Goal: Transaction & Acquisition: Purchase product/service

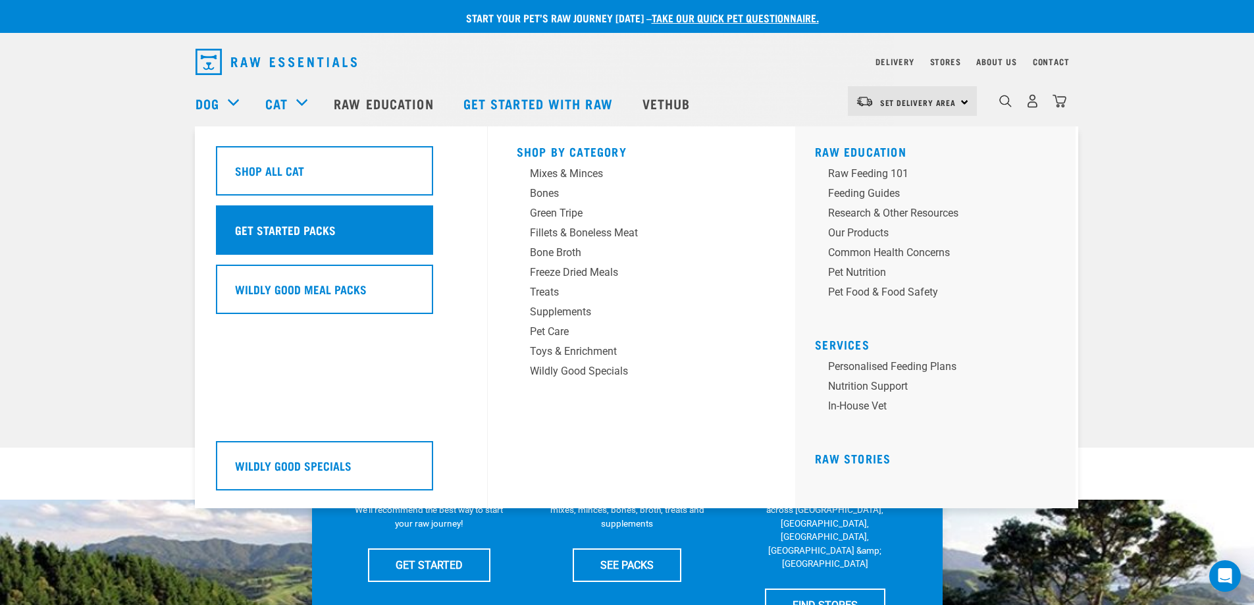
click at [292, 227] on h5 "Get Started Packs" at bounding box center [285, 229] width 101 height 17
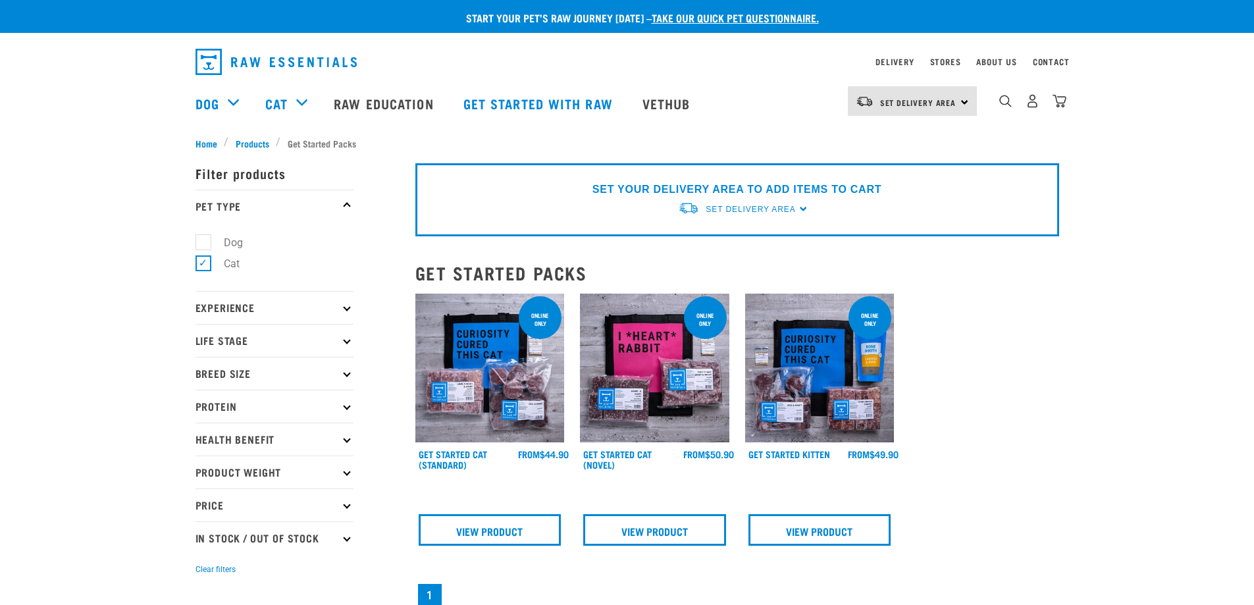
click at [640, 368] on img at bounding box center [654, 368] width 149 height 149
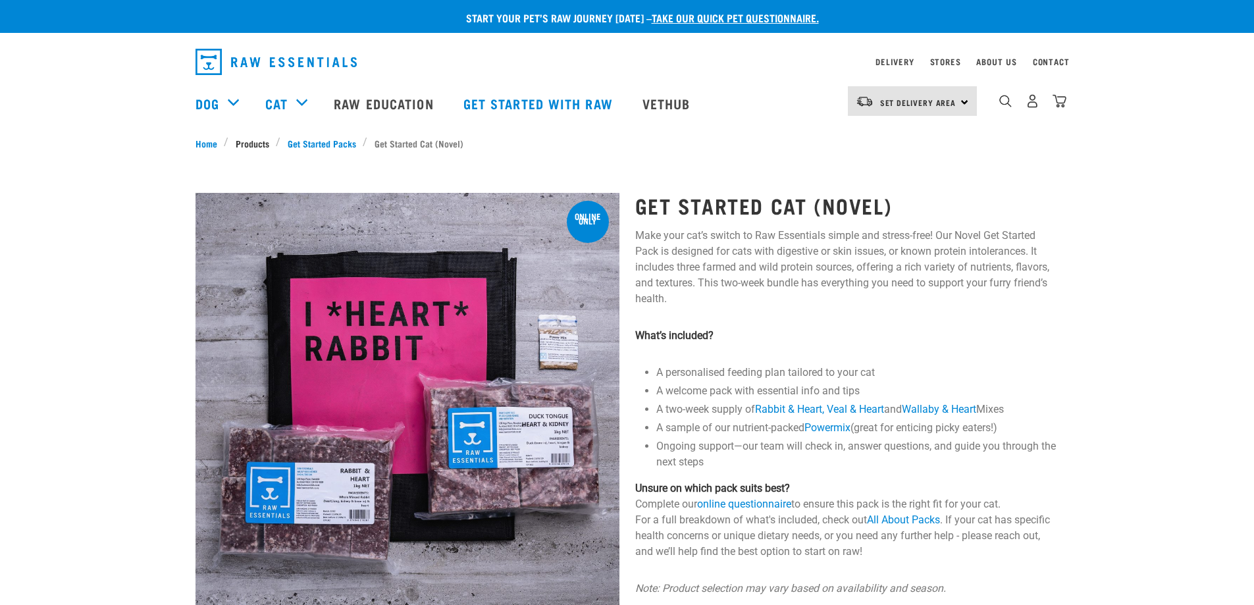
click at [250, 143] on link "Products" at bounding box center [251, 143] width 47 height 14
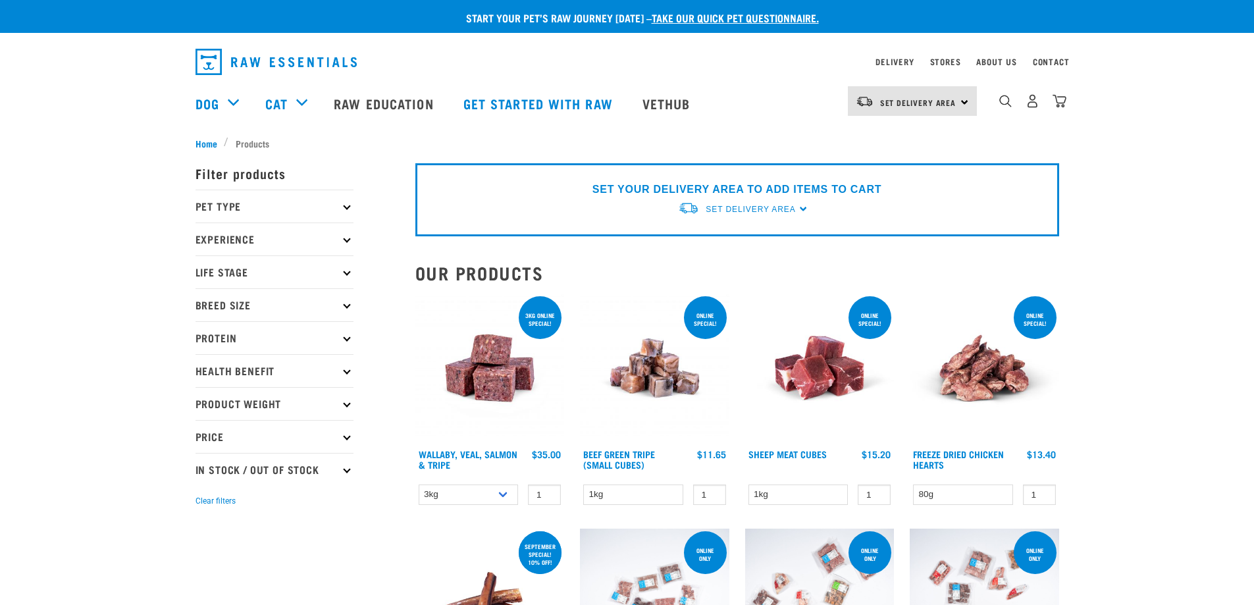
click at [349, 204] on p "Pet Type" at bounding box center [274, 206] width 158 height 33
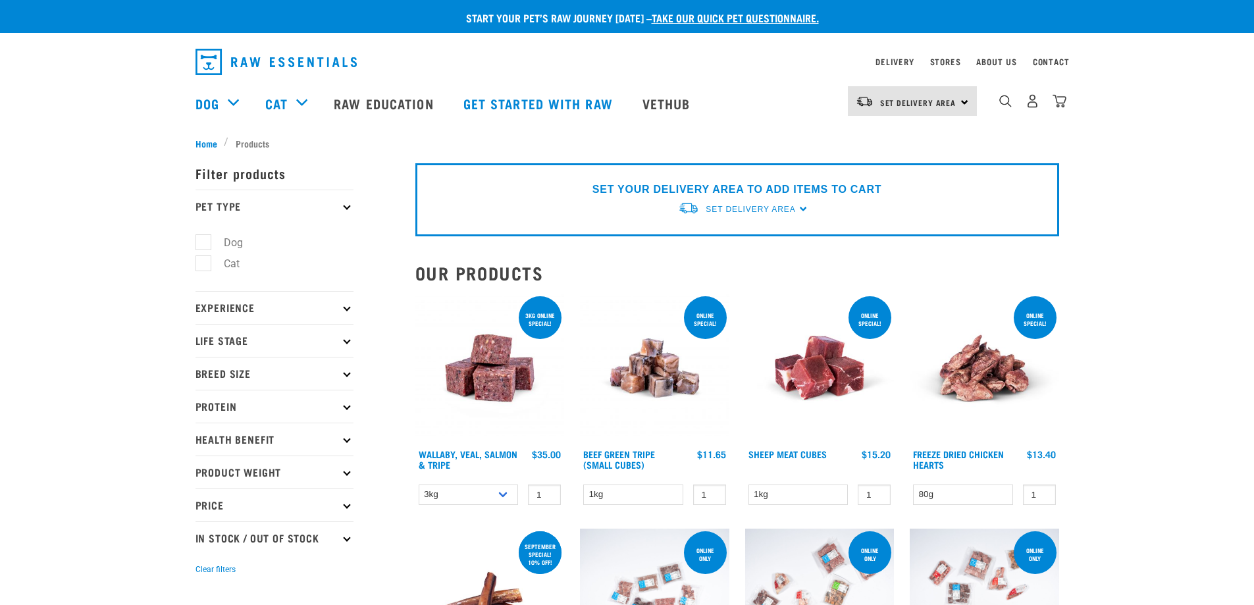
click at [203, 262] on label "Cat" at bounding box center [224, 263] width 42 height 16
click at [201, 262] on input "Cat" at bounding box center [199, 261] width 9 height 9
click at [208, 265] on label "Cat" at bounding box center [224, 263] width 42 height 16
click at [204, 265] on input "Cat" at bounding box center [199, 261] width 9 height 9
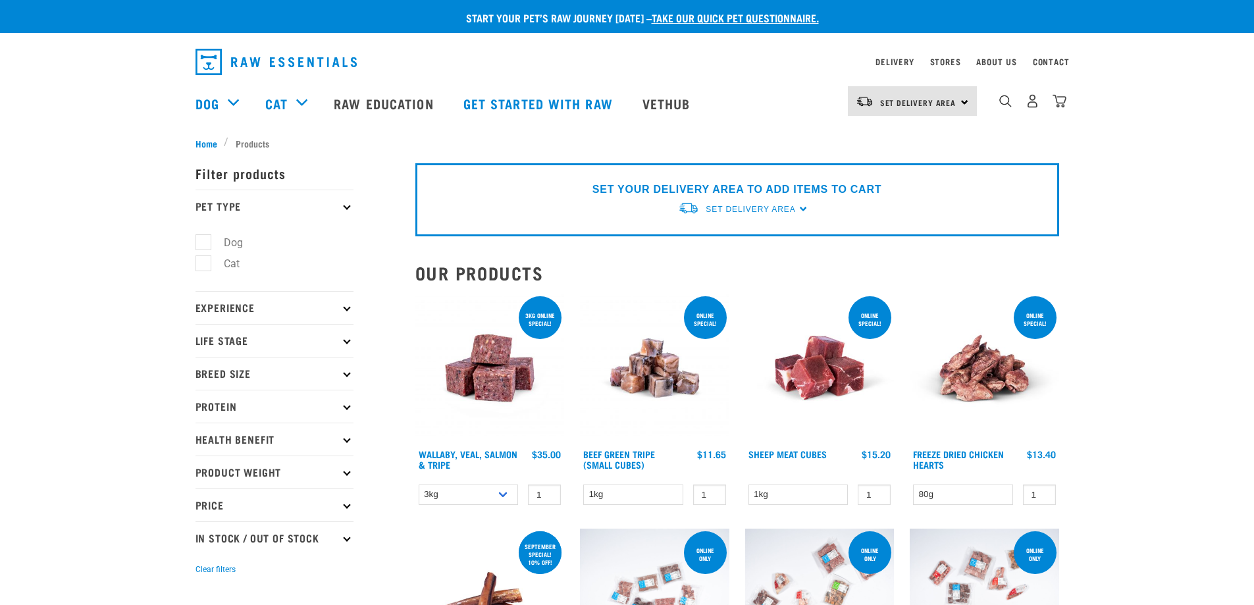
click at [205, 263] on label "Cat" at bounding box center [224, 263] width 42 height 16
click at [204, 263] on input "Cat" at bounding box center [199, 261] width 9 height 9
checkbox input "true"
click at [839, 188] on p "SET YOUR DELIVERY AREA TO ADD ITEMS TO CART" at bounding box center [736, 190] width 289 height 16
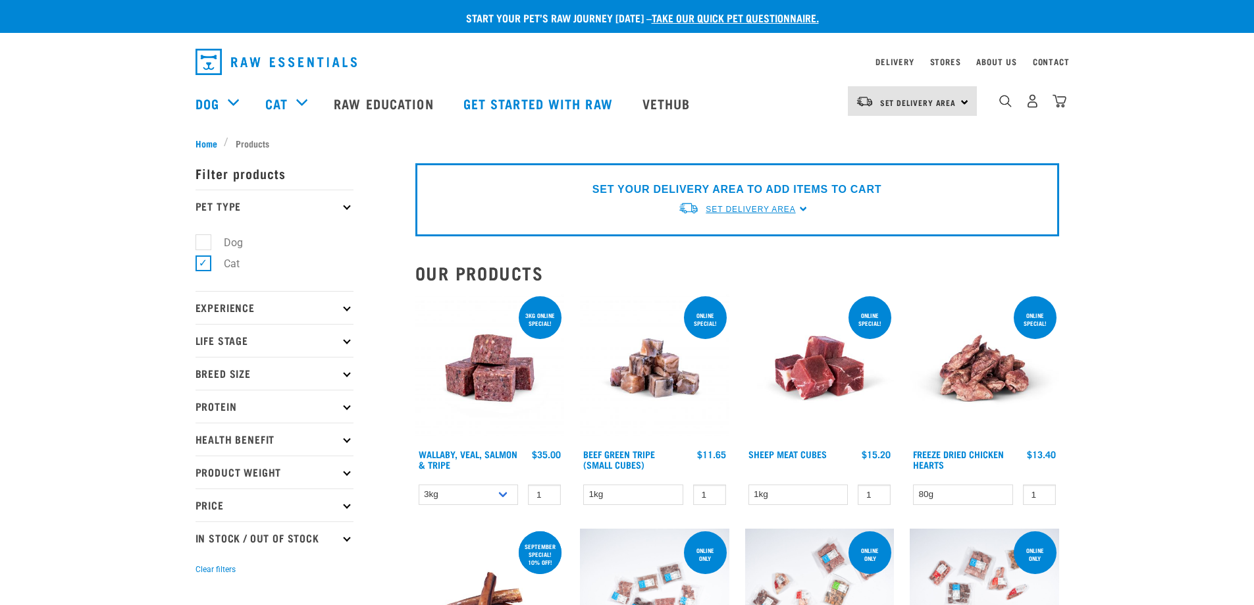
click at [769, 211] on span "Set Delivery Area" at bounding box center [751, 209] width 90 height 9
click at [721, 238] on link "[GEOGRAPHIC_DATA]" at bounding box center [743, 240] width 131 height 22
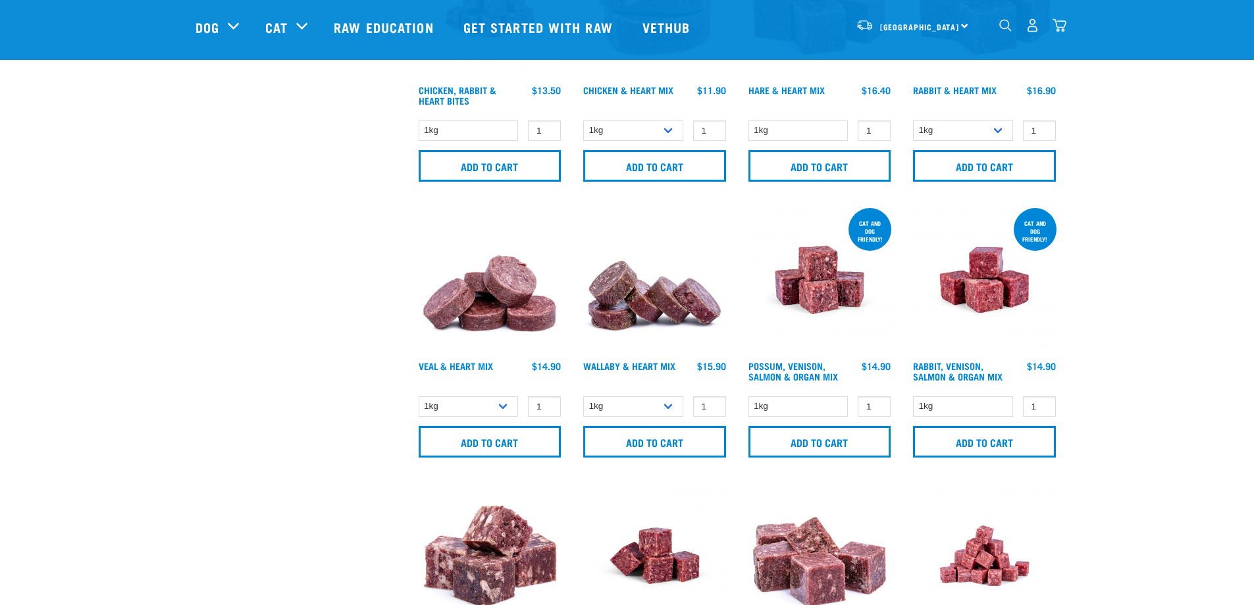
scroll to position [724, 0]
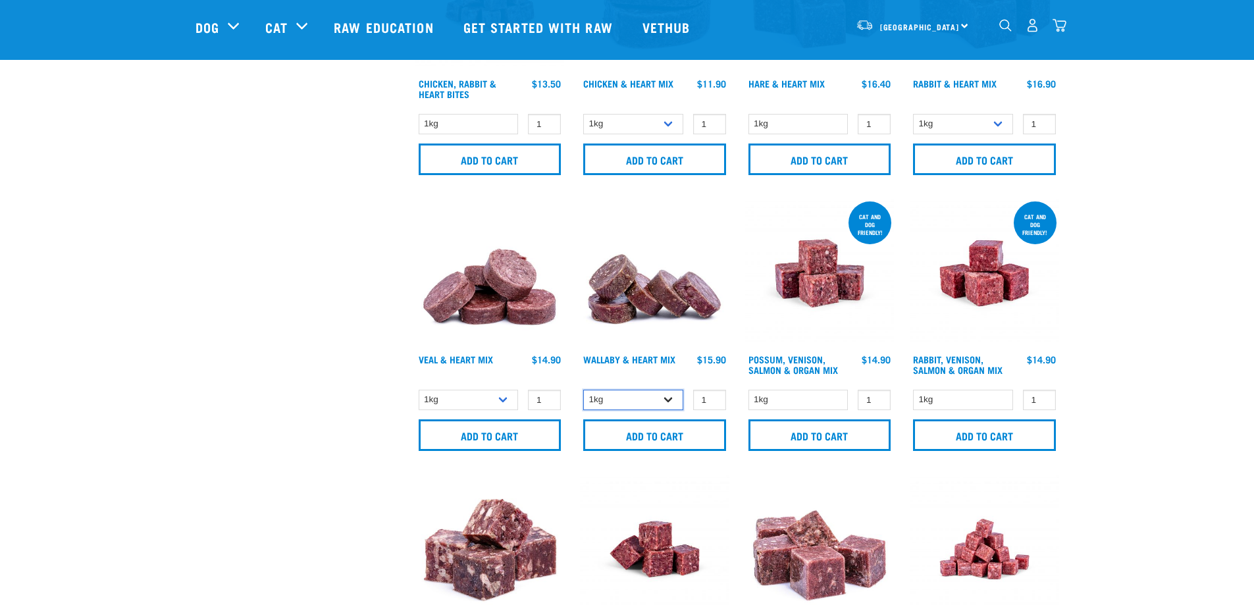
click at [666, 403] on select "1kg 3kg" at bounding box center [633, 400] width 100 height 20
select select "767"
click at [583, 390] on select "1kg 3kg" at bounding box center [633, 400] width 100 height 20
click at [673, 430] on input "Add to cart" at bounding box center [654, 435] width 143 height 32
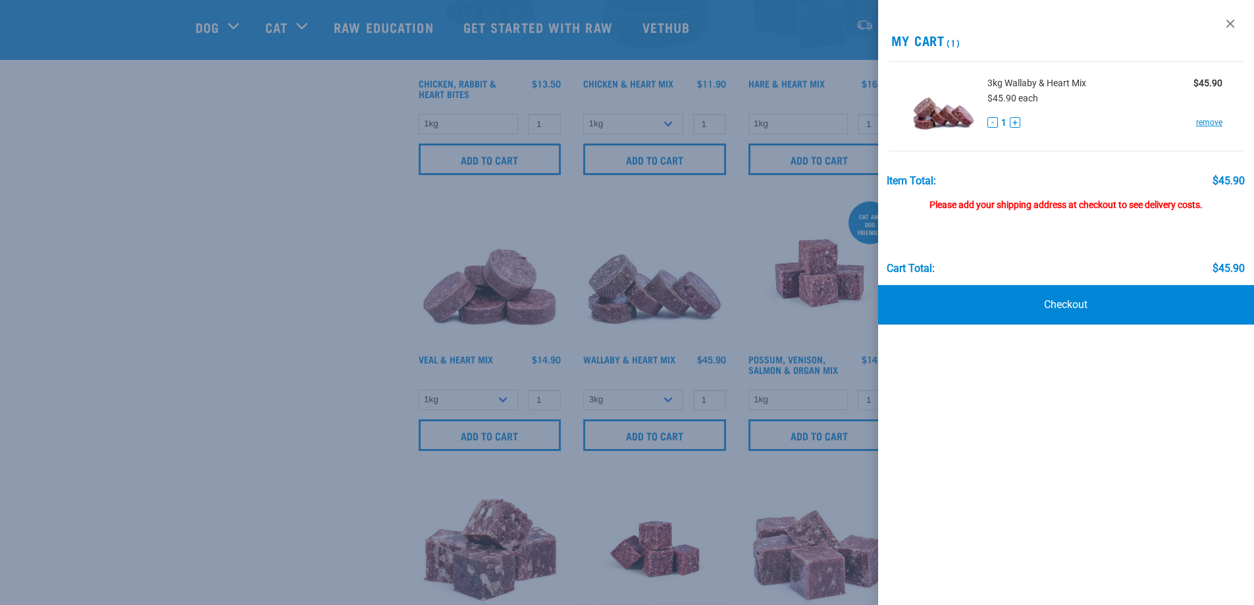
click at [278, 161] on div at bounding box center [627, 302] width 1254 height 605
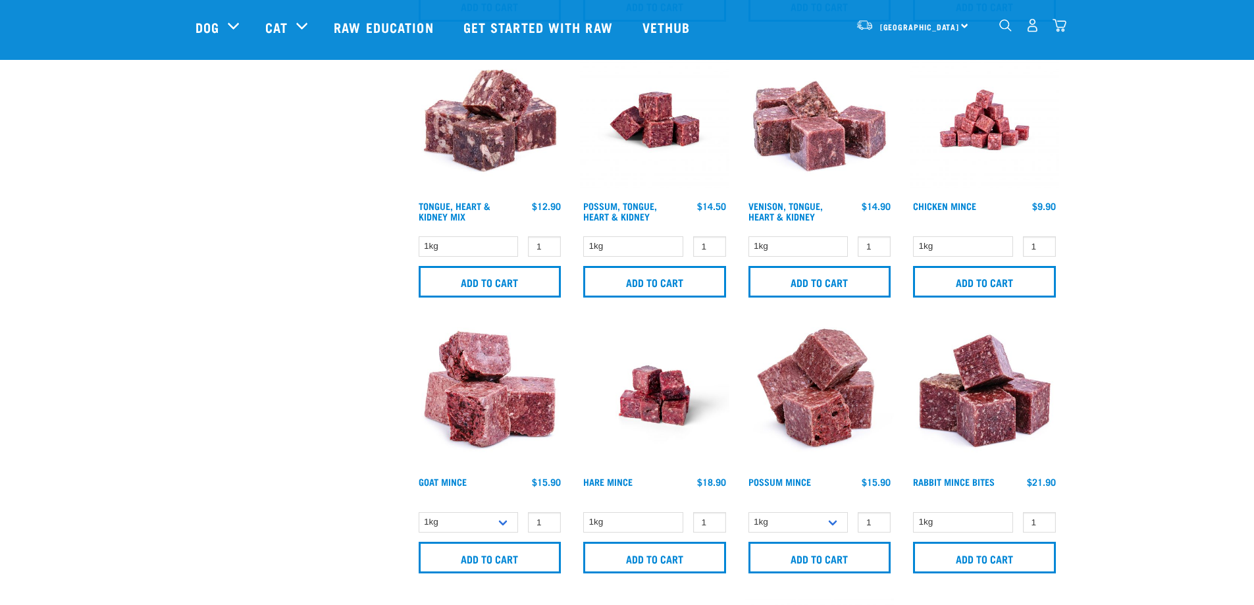
scroll to position [987, 0]
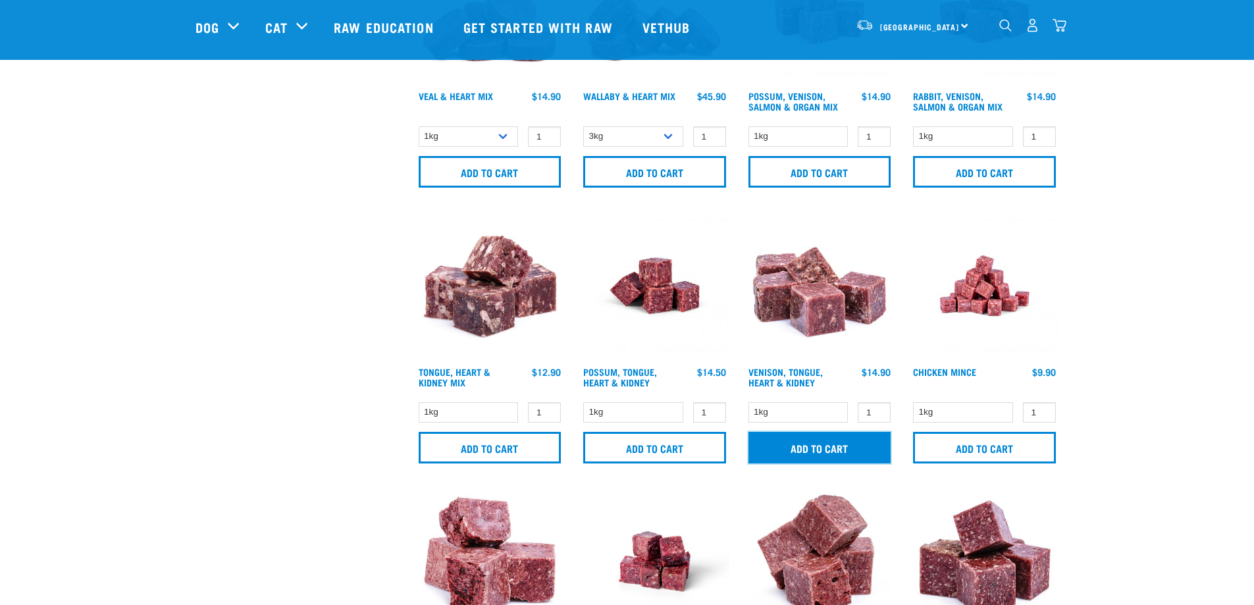
click at [841, 447] on input "Add to cart" at bounding box center [819, 448] width 143 height 32
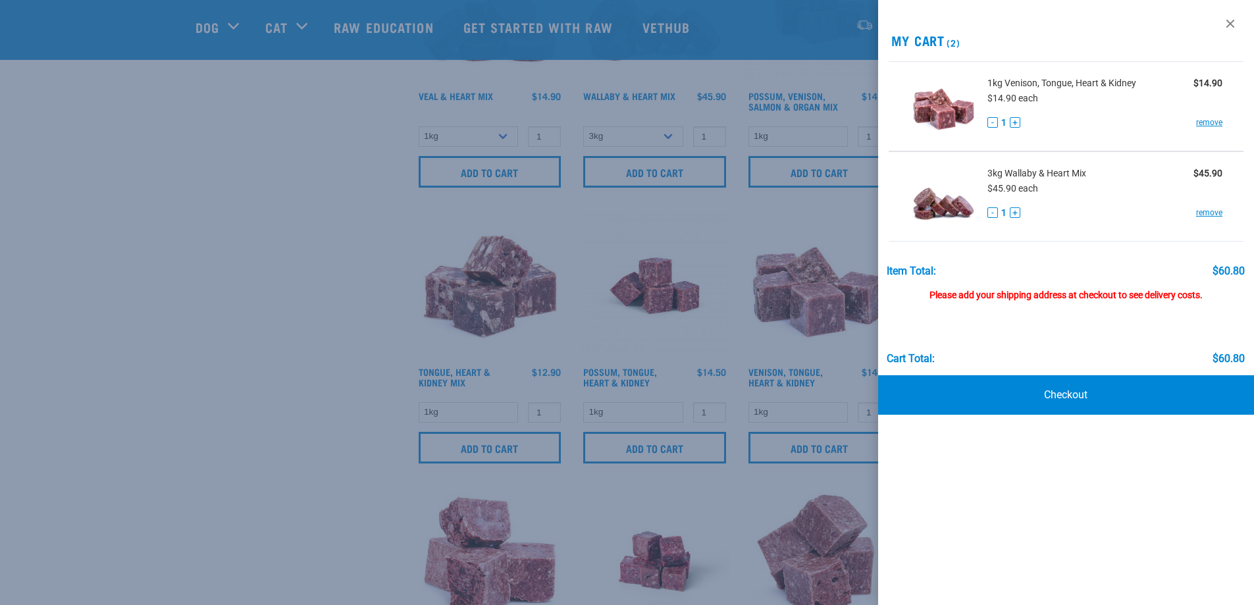
click at [126, 226] on div at bounding box center [627, 302] width 1254 height 605
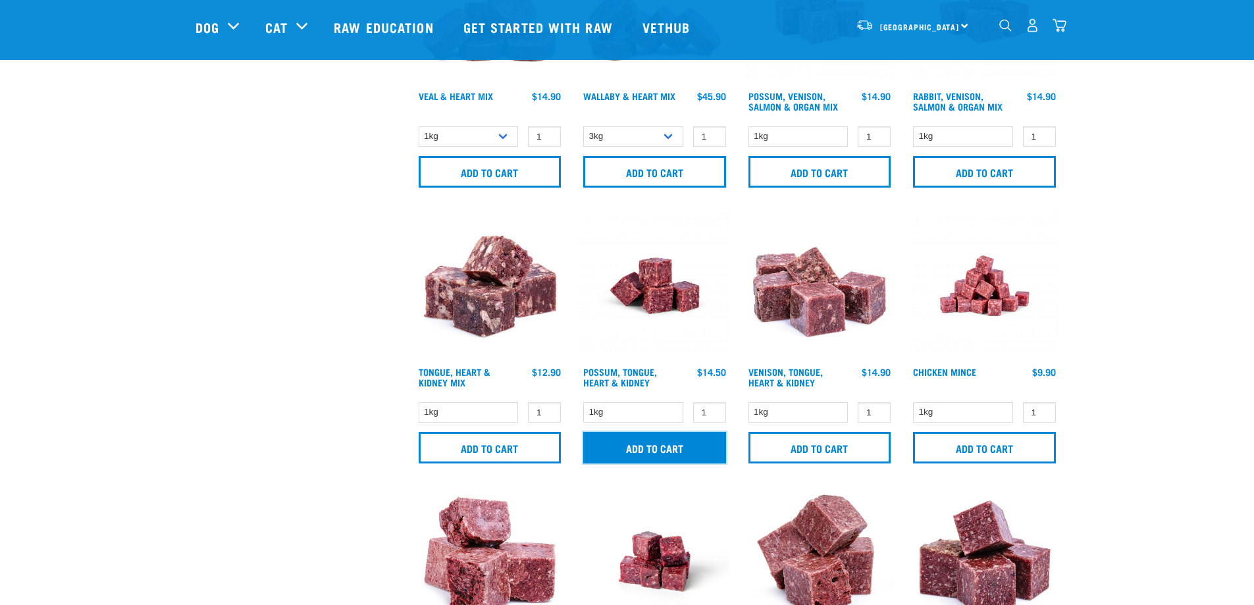
click at [652, 450] on input "Add to cart" at bounding box center [654, 448] width 143 height 32
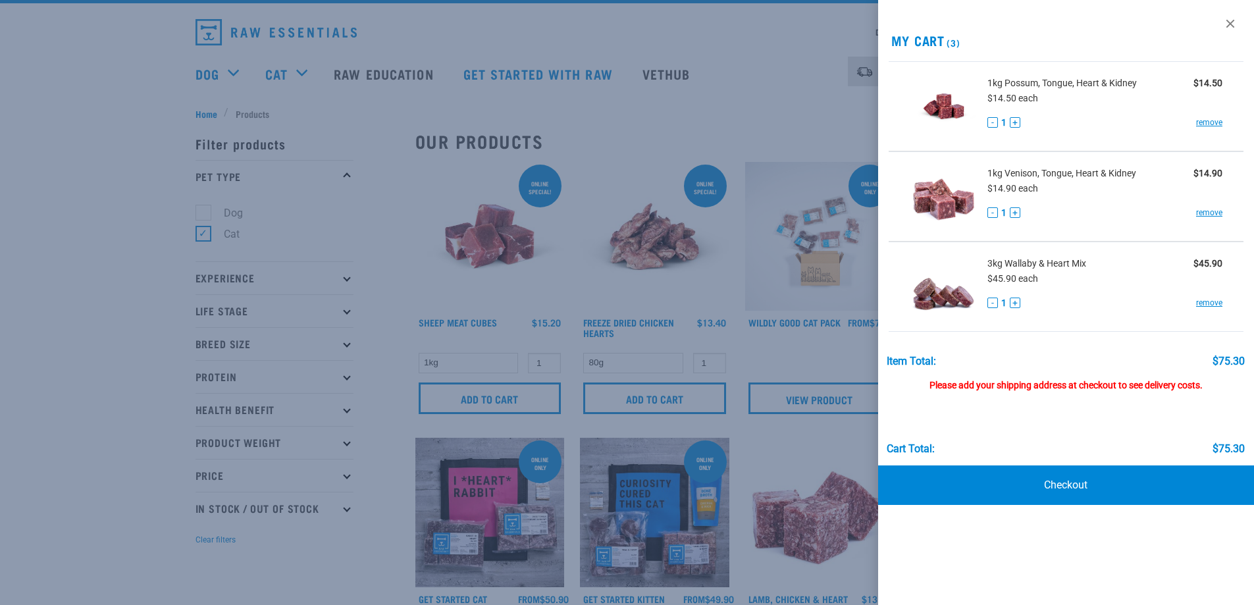
scroll to position [0, 0]
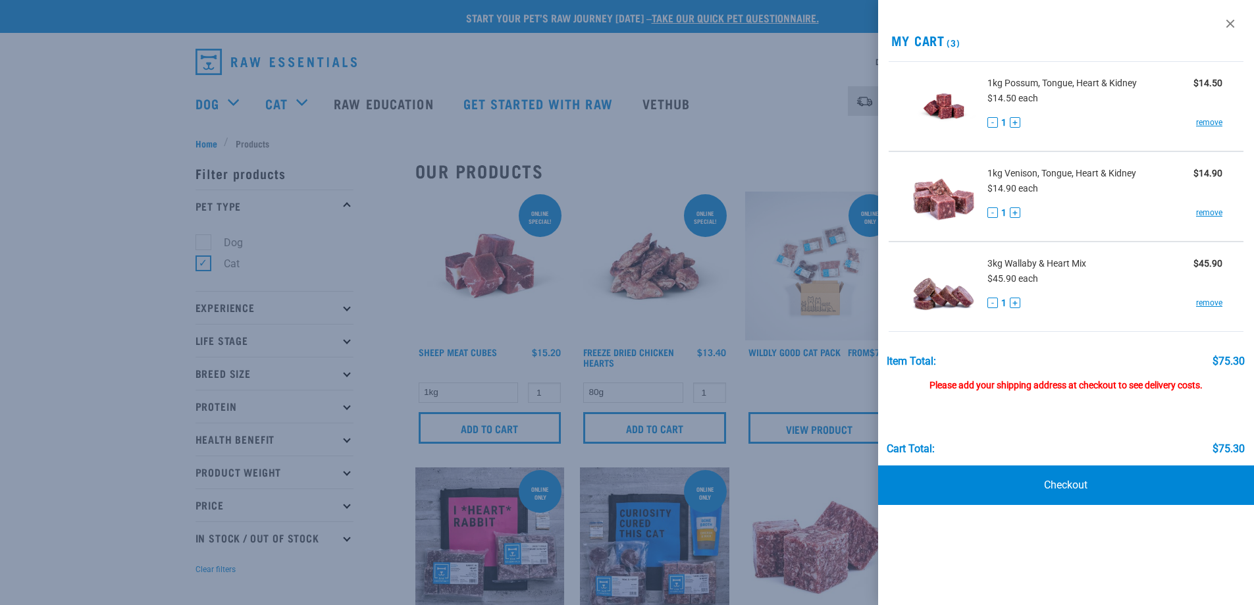
click at [89, 201] on div at bounding box center [627, 302] width 1254 height 605
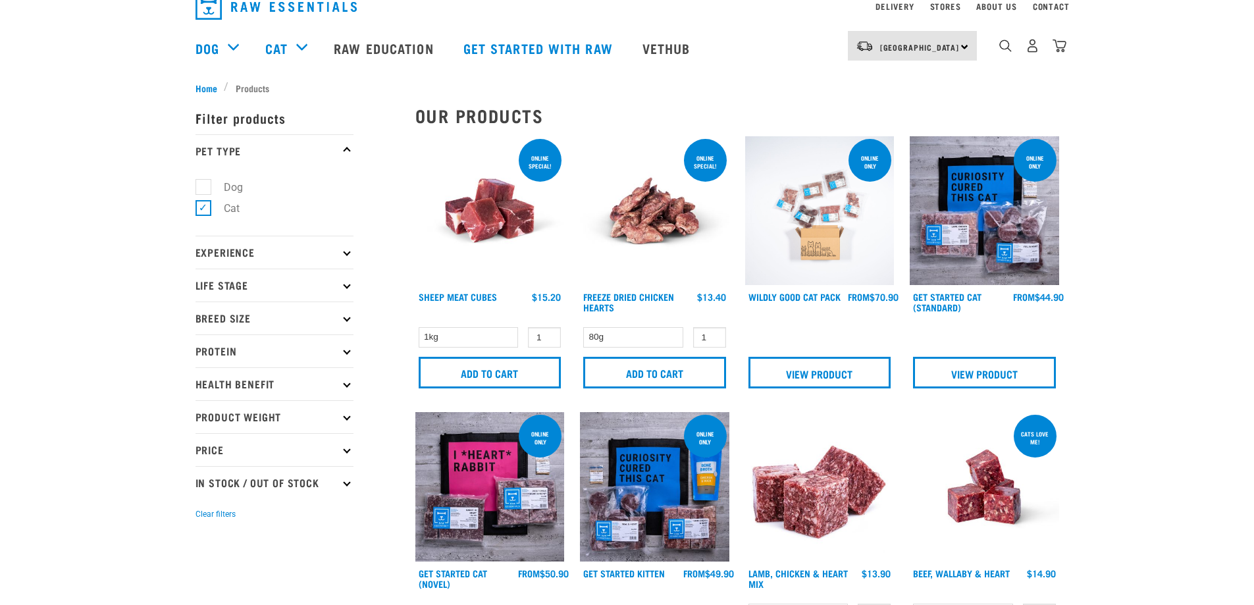
scroll to position [132, 0]
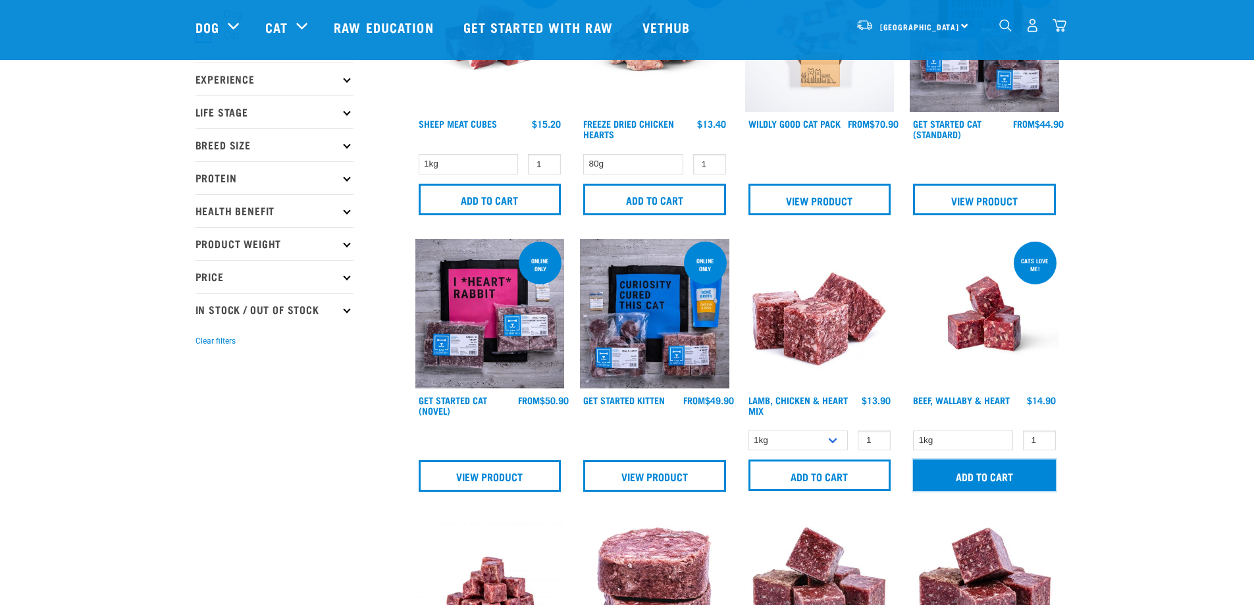
click at [985, 472] on input "Add to cart" at bounding box center [984, 475] width 143 height 32
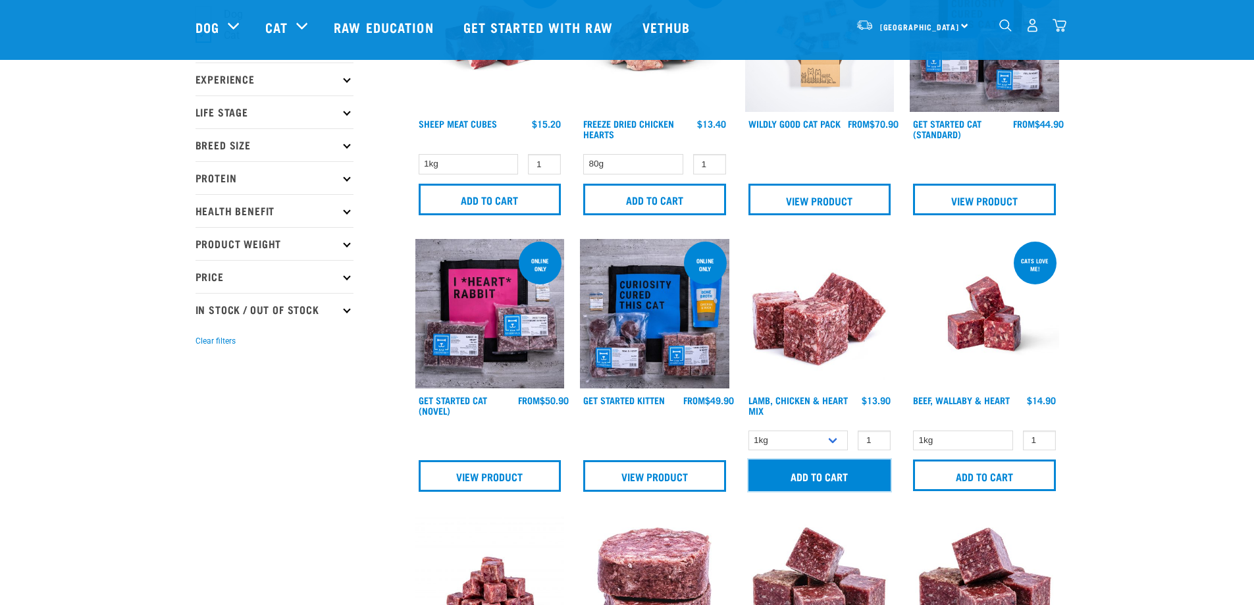
click at [815, 475] on input "Add to cart" at bounding box center [819, 475] width 143 height 32
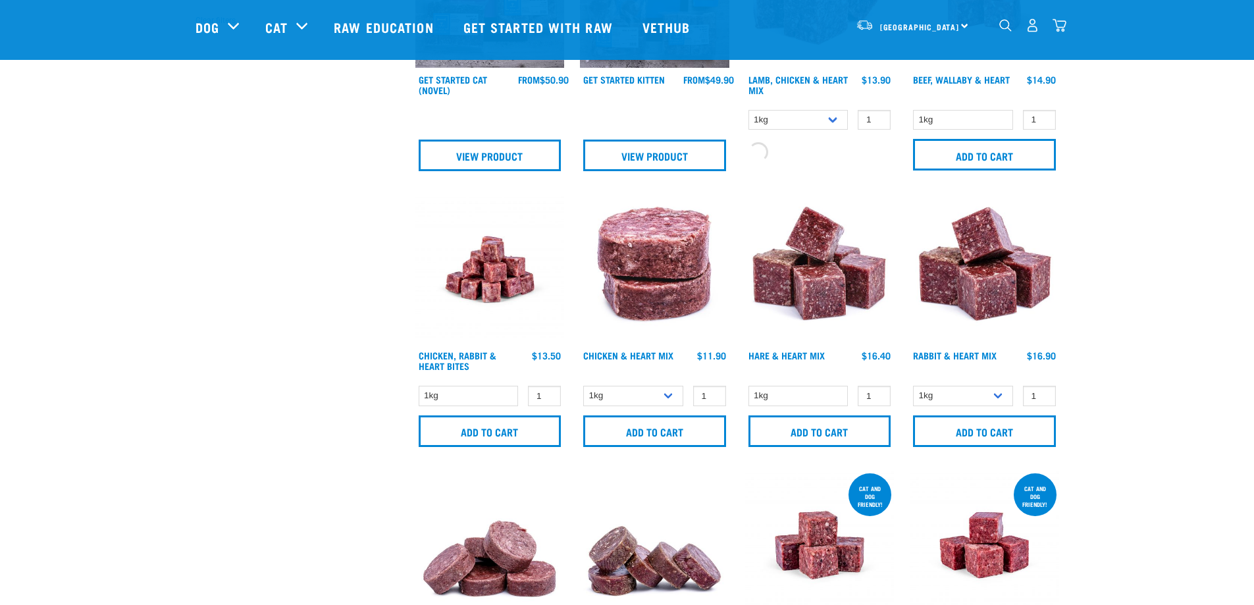
scroll to position [461, 0]
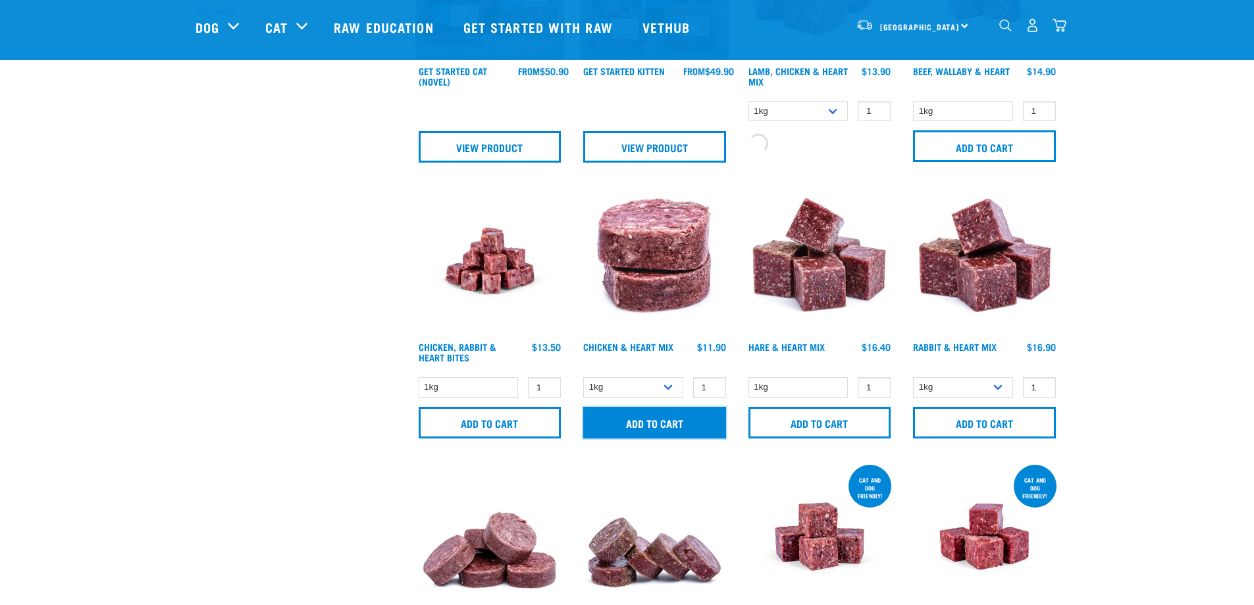
click at [628, 419] on input "Add to cart" at bounding box center [654, 423] width 143 height 32
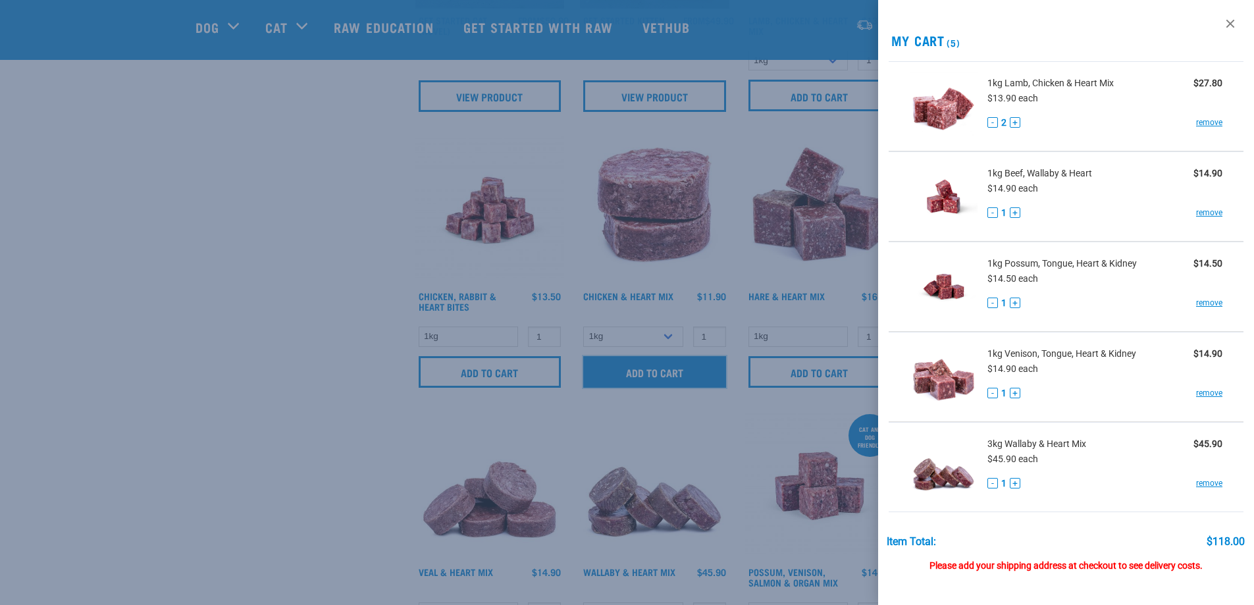
scroll to position [658, 0]
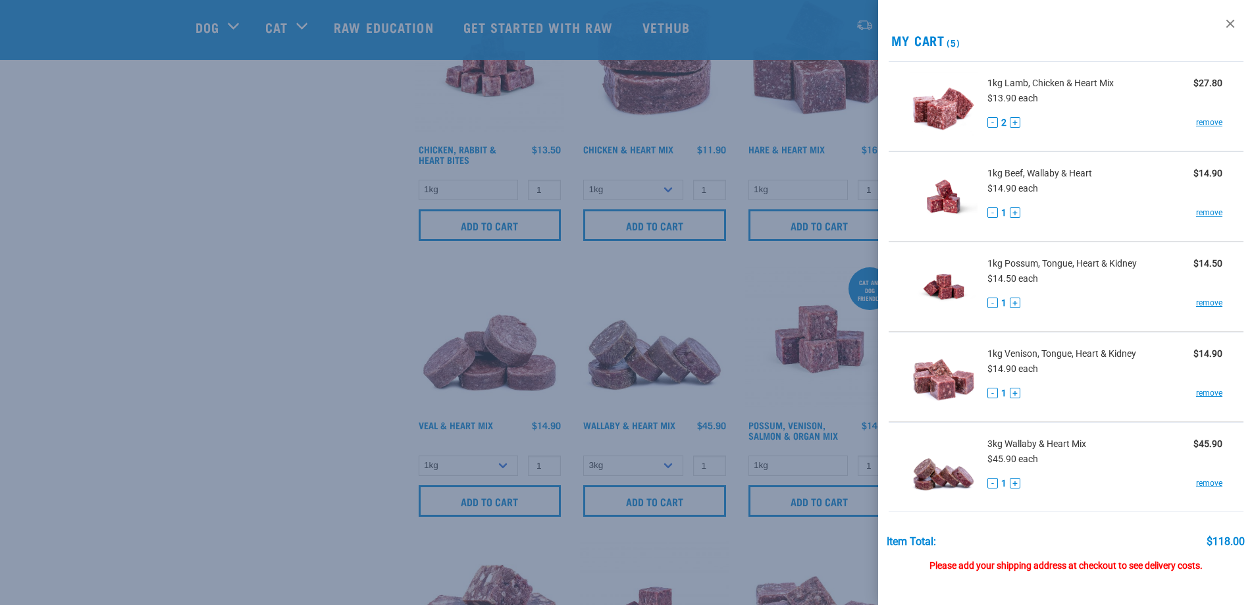
click at [143, 207] on div at bounding box center [627, 302] width 1254 height 605
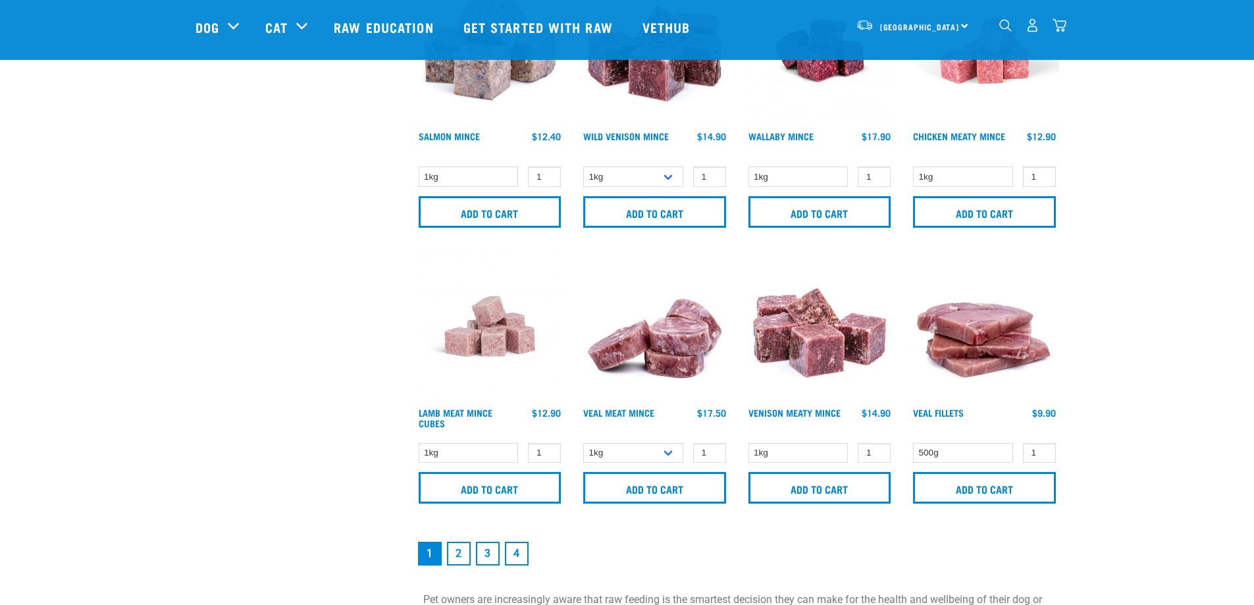
scroll to position [1777, 0]
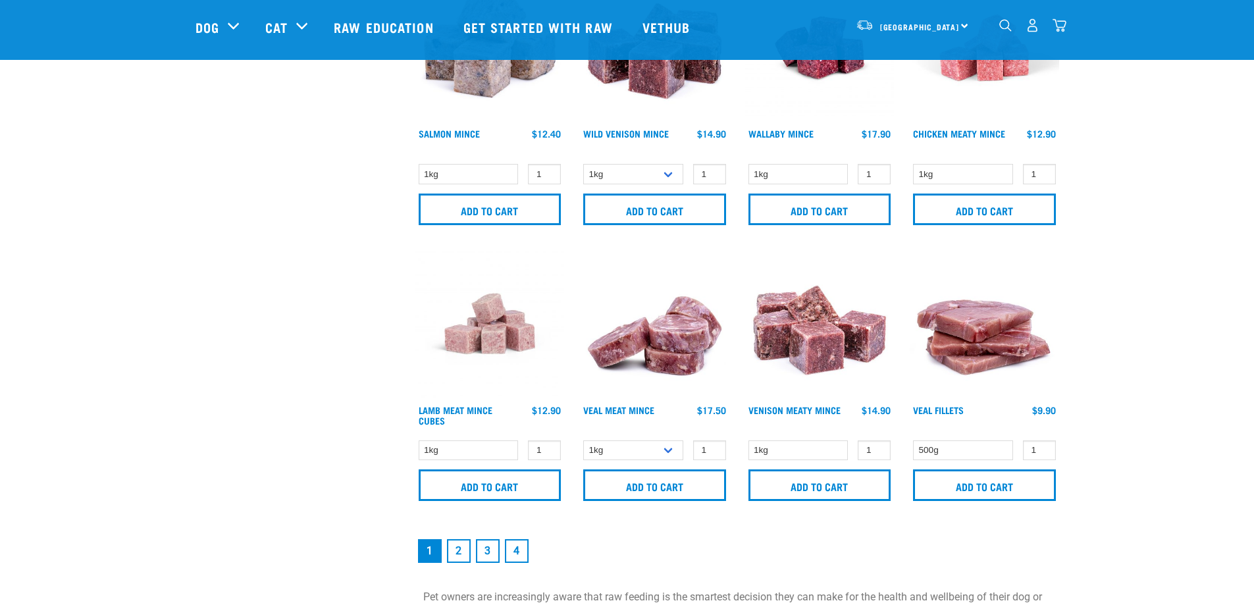
click at [448, 548] on link "2" at bounding box center [459, 551] width 24 height 24
click at [463, 548] on link "2" at bounding box center [459, 551] width 24 height 24
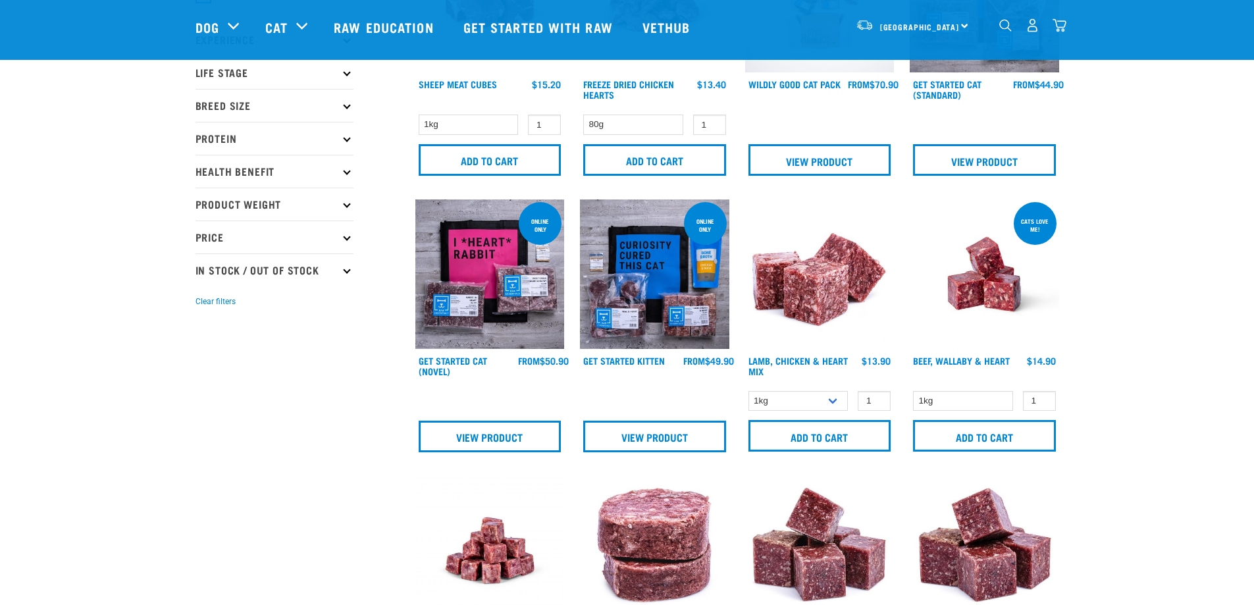
scroll to position [0, 0]
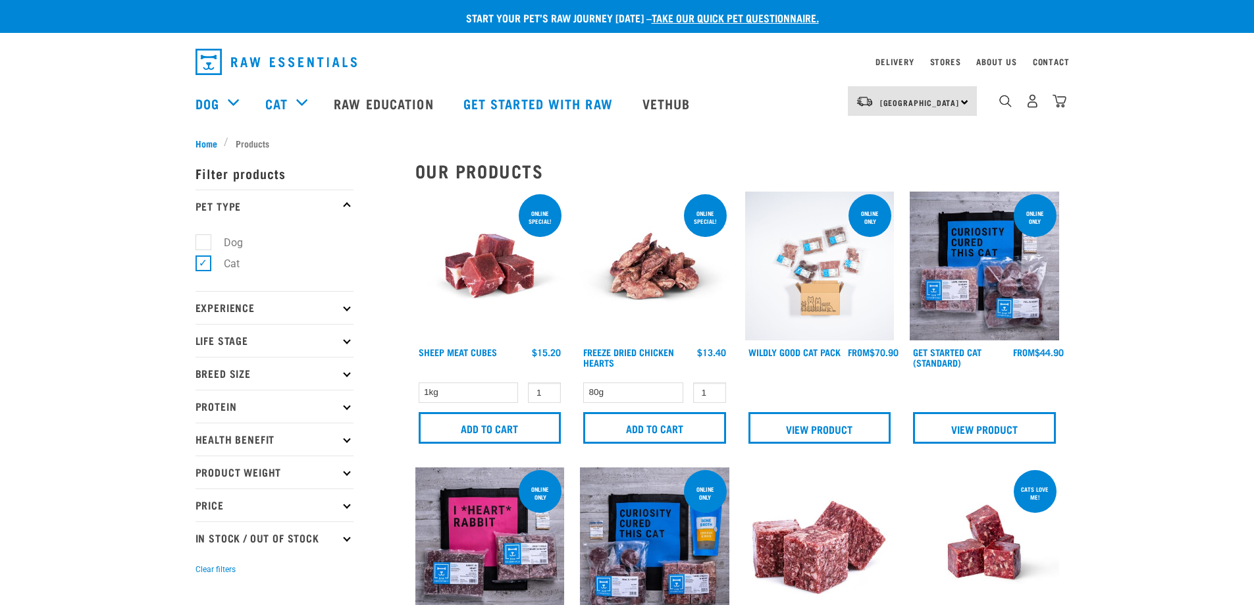
click at [344, 436] on p "Health Benefit" at bounding box center [274, 439] width 158 height 33
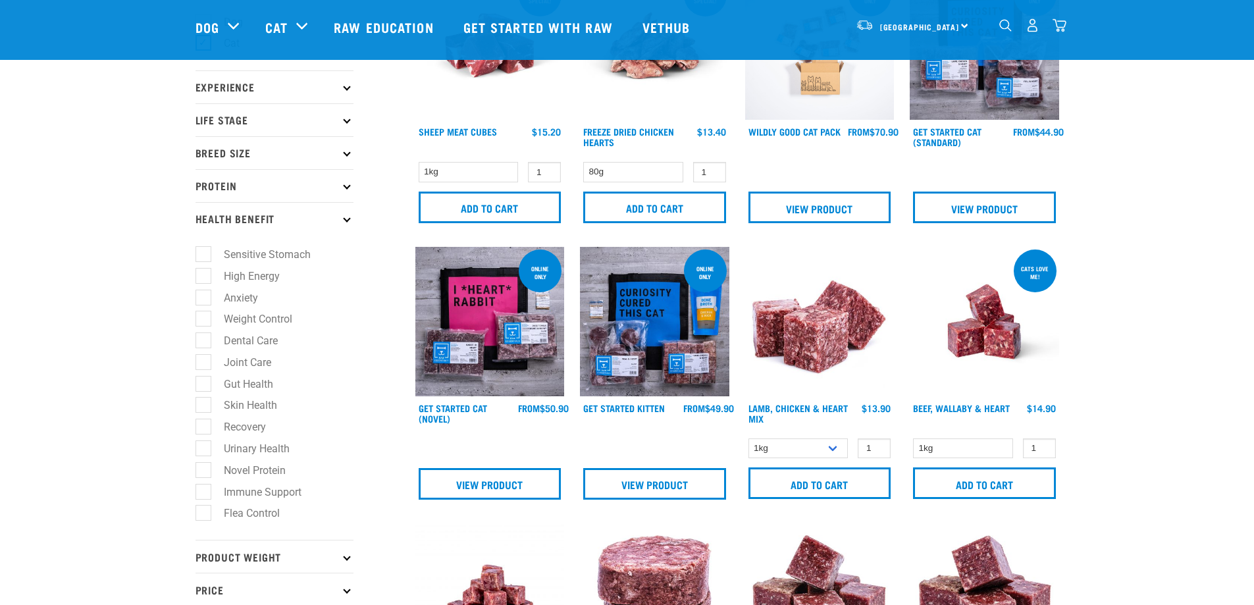
scroll to position [132, 0]
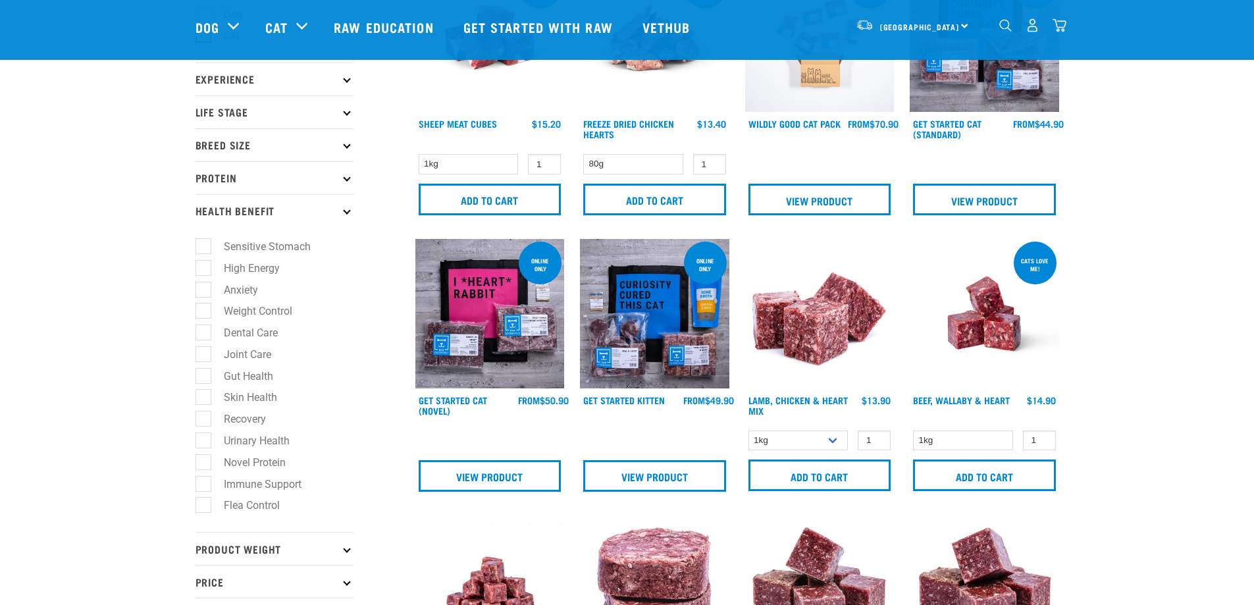
click at [238, 481] on label "Immune Support" at bounding box center [255, 484] width 104 height 16
click at [204, 481] on input "Immune Support" at bounding box center [199, 481] width 9 height 9
checkbox input "true"
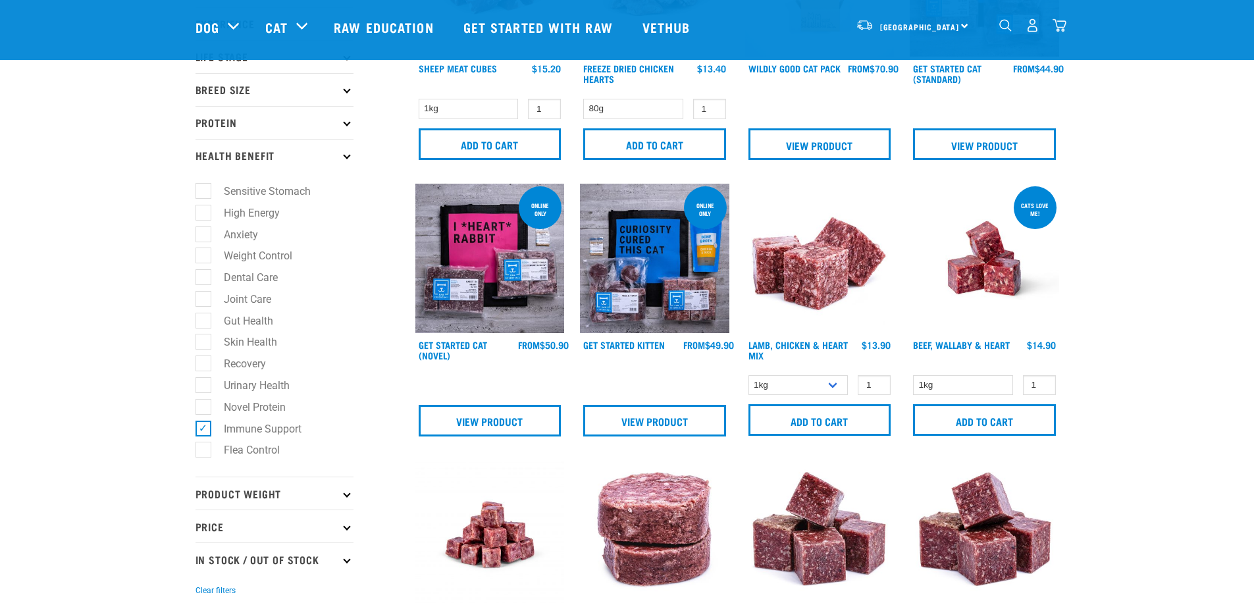
scroll to position [329, 0]
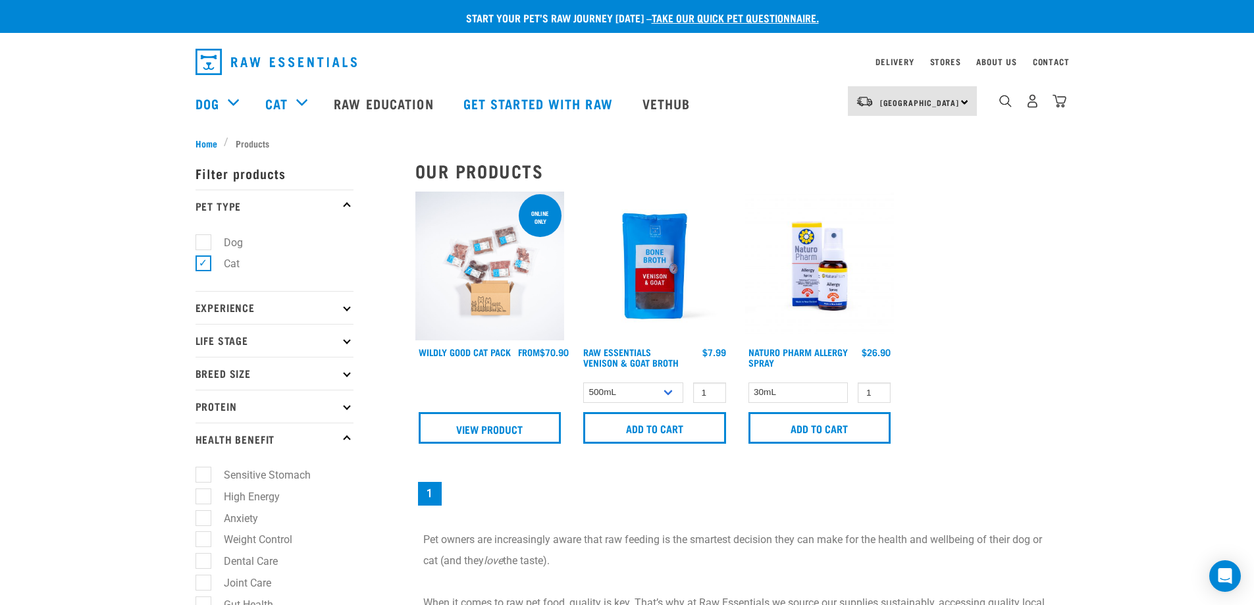
click at [804, 274] on img at bounding box center [819, 266] width 149 height 149
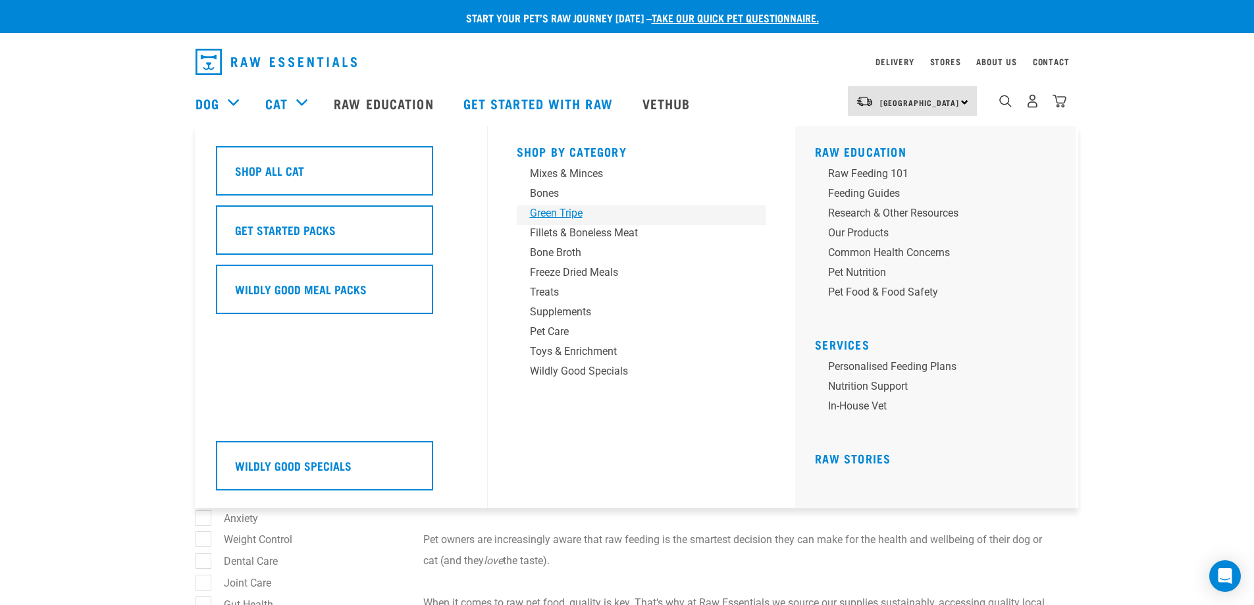
click at [561, 210] on div "Green Tripe" at bounding box center [632, 213] width 205 height 16
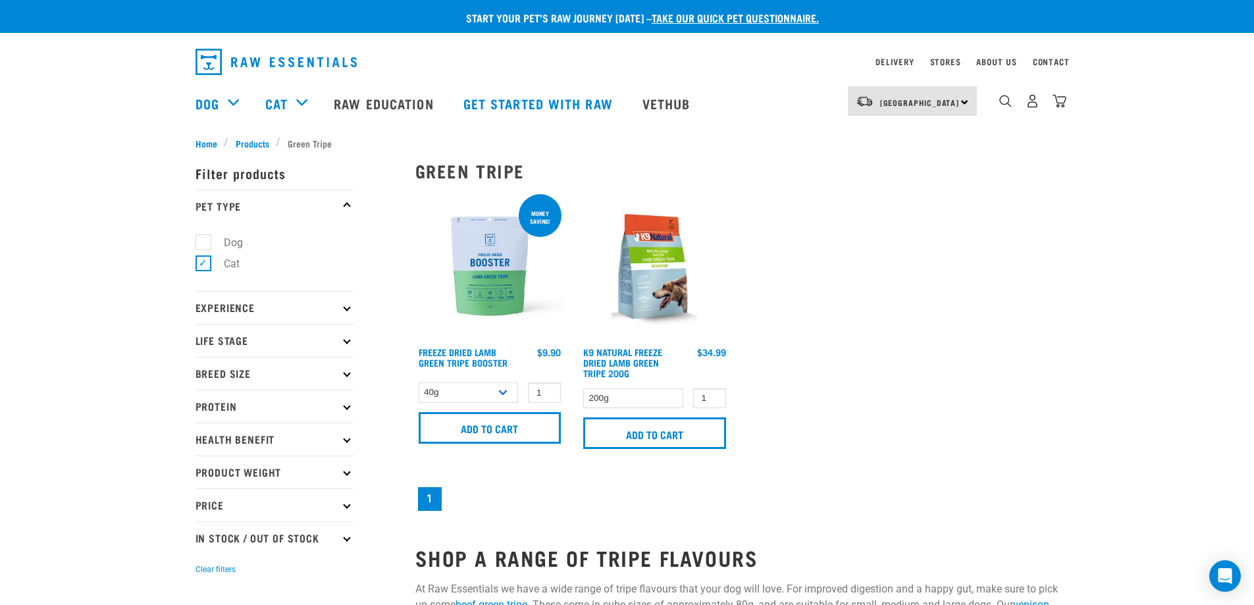
click at [657, 244] on img at bounding box center [654, 266] width 149 height 149
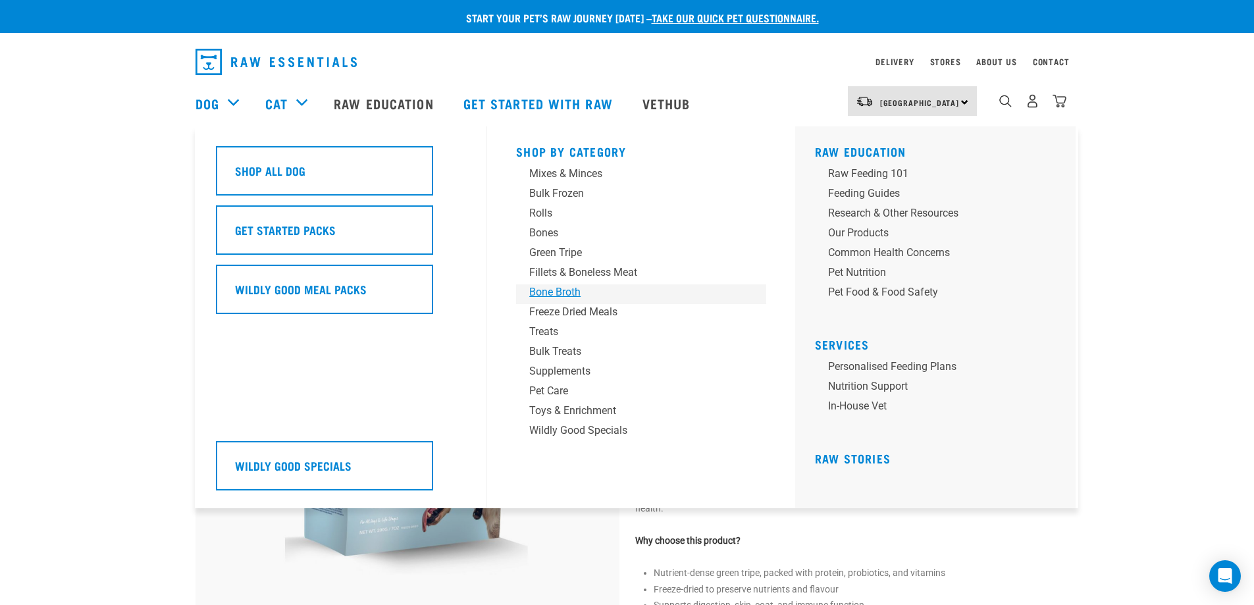
click at [547, 290] on div "Bone Broth" at bounding box center [631, 292] width 205 height 16
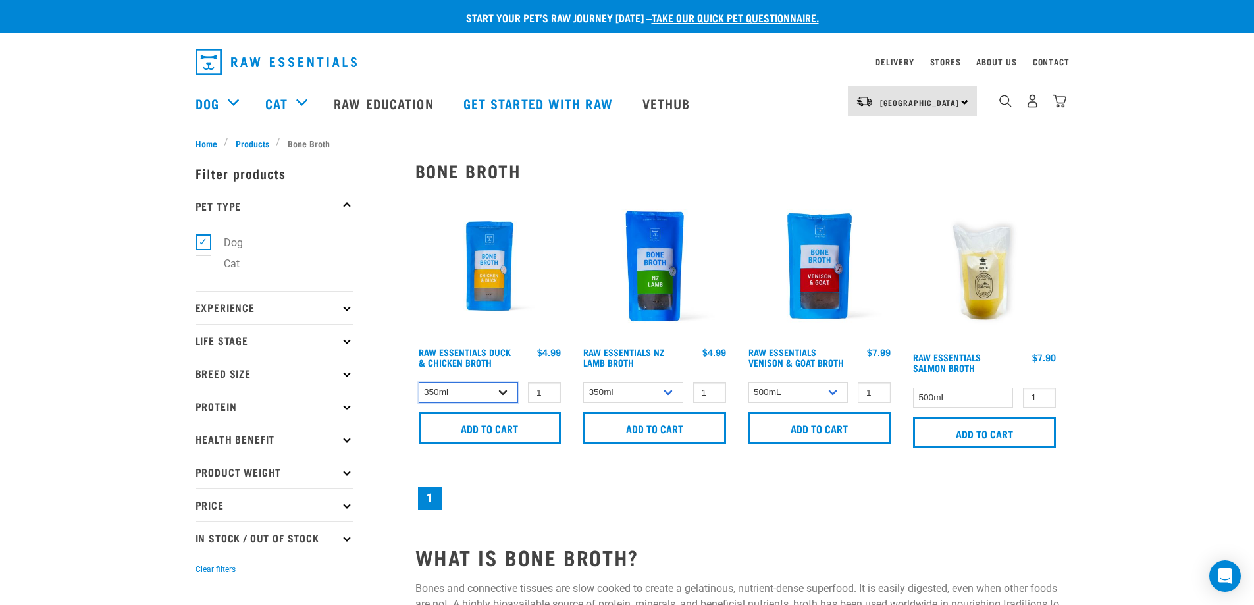
click at [507, 388] on select "350ml Bulk (40 pack)" at bounding box center [469, 392] width 100 height 20
click at [525, 428] on input "Add to cart" at bounding box center [490, 428] width 143 height 32
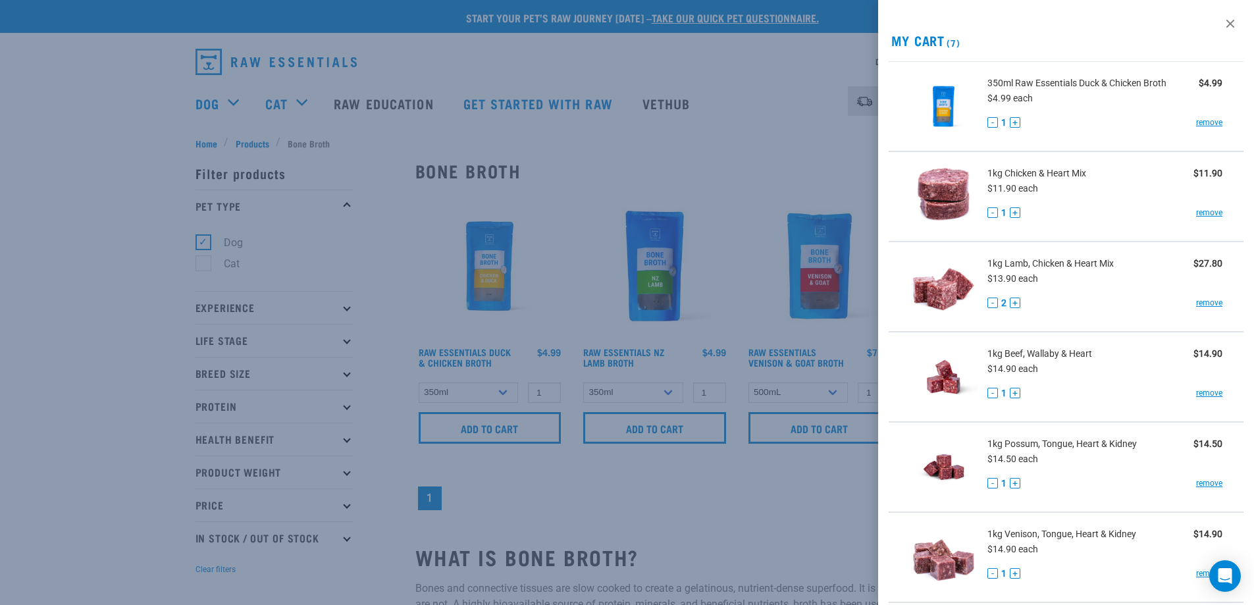
click at [72, 159] on div at bounding box center [627, 302] width 1254 height 605
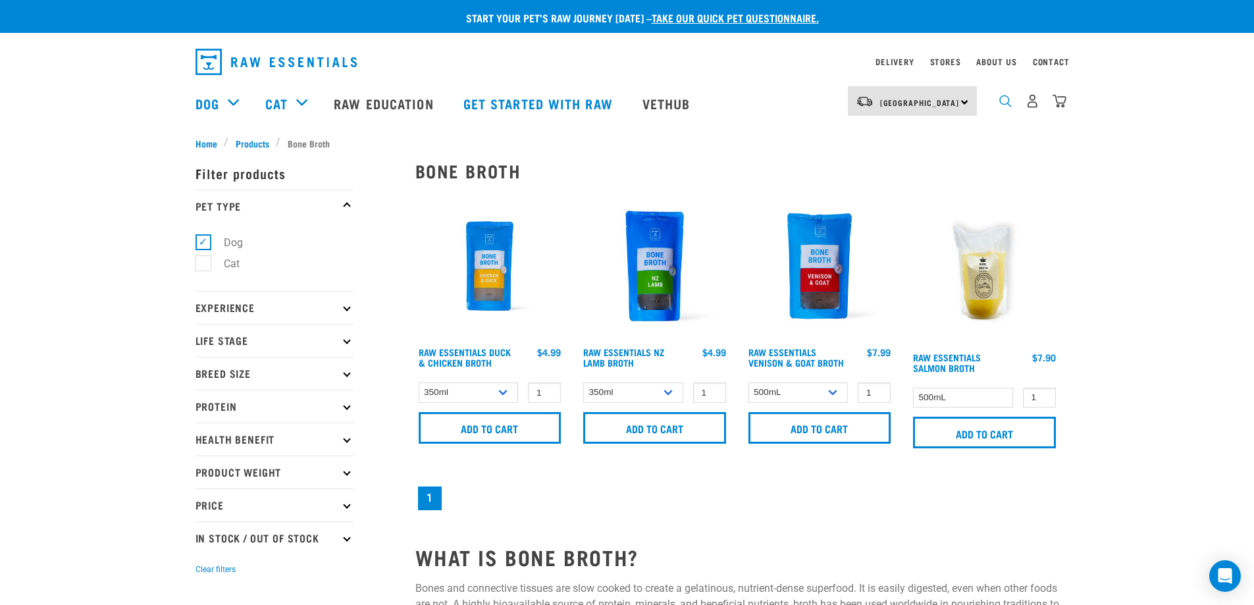
click at [1004, 103] on img "dropdown navigation" at bounding box center [1005, 101] width 13 height 13
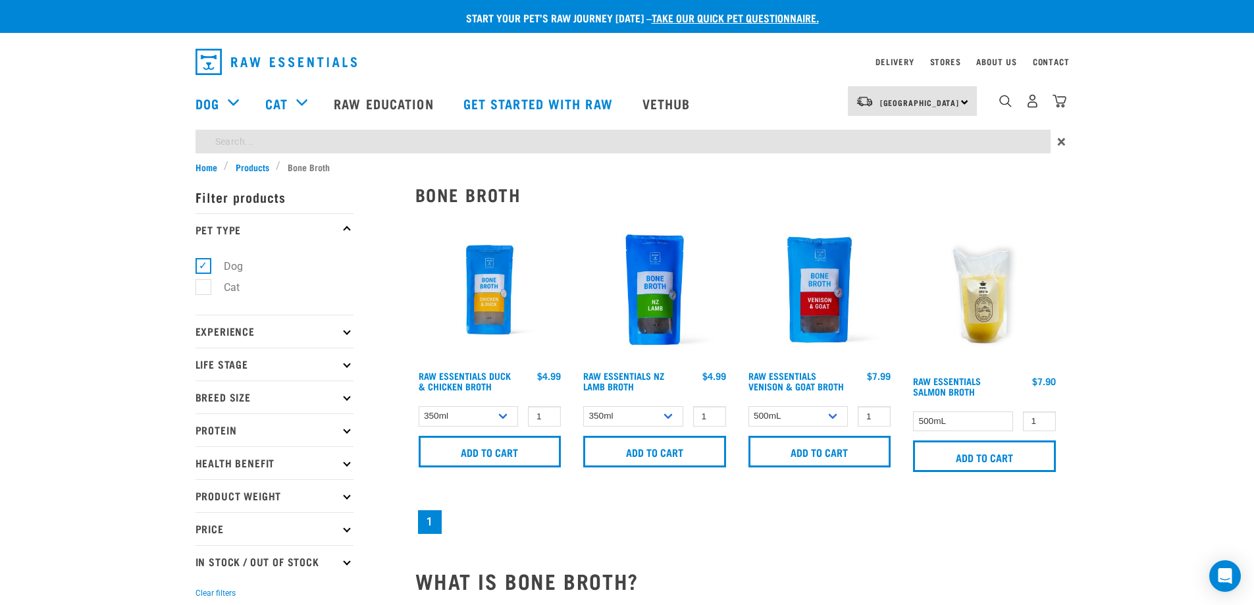
drag, startPoint x: 305, startPoint y: 136, endPoint x: 417, endPoint y: 136, distance: 111.2
click at [305, 136] on input "search" at bounding box center [622, 142] width 855 height 24
type input "chicken bites"
click at [1150, 154] on div "chicken bites ×" at bounding box center [627, 145] width 1254 height 30
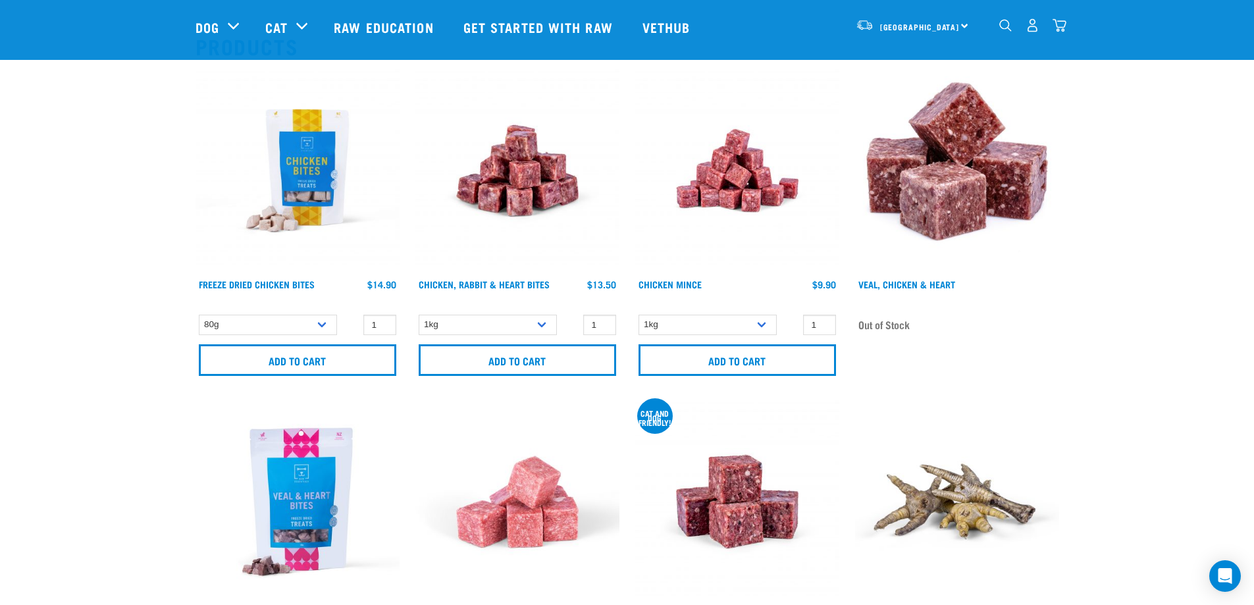
scroll to position [66, 0]
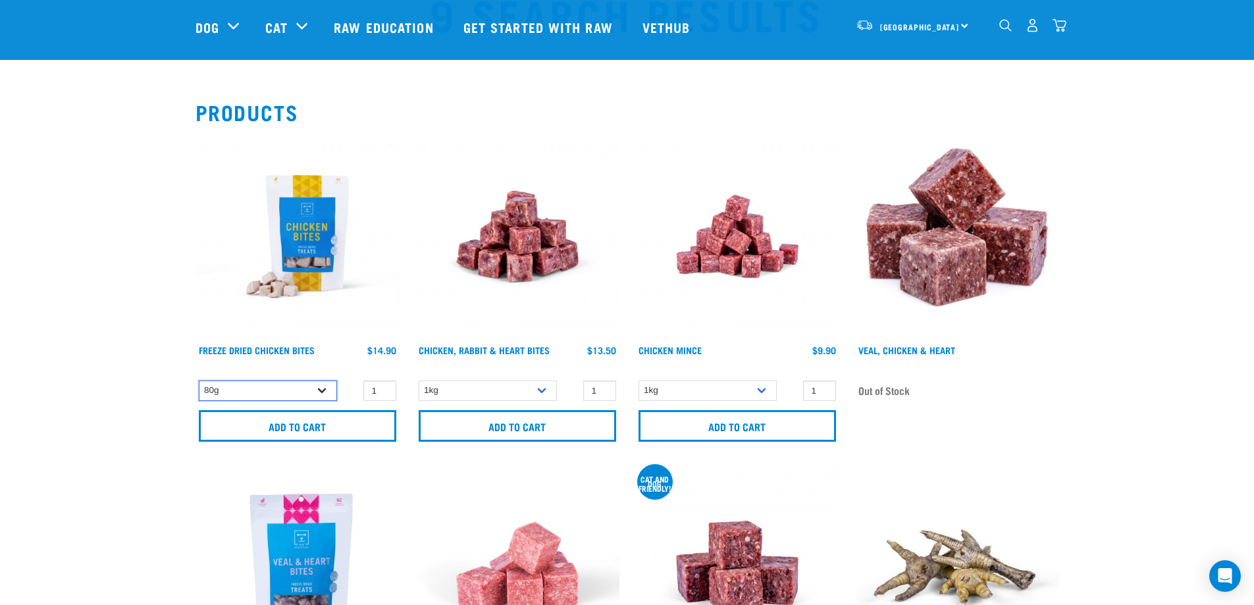
click at [320, 390] on select "80g" at bounding box center [268, 390] width 138 height 20
click at [284, 420] on input "Add to cart" at bounding box center [297, 426] width 197 height 32
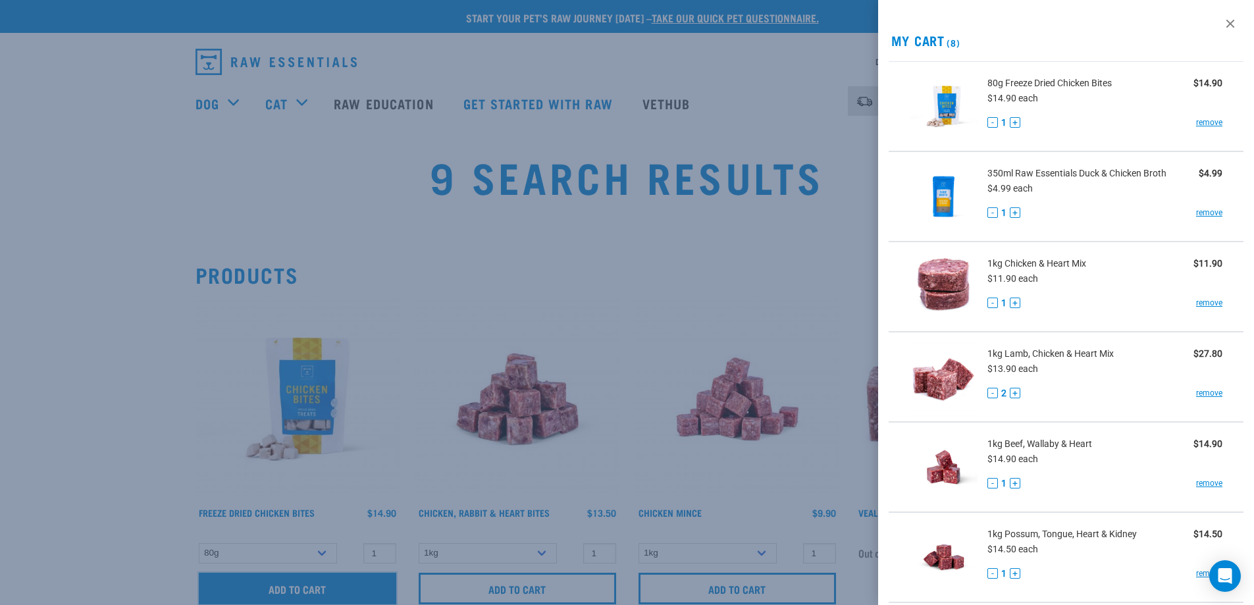
scroll to position [367, 0]
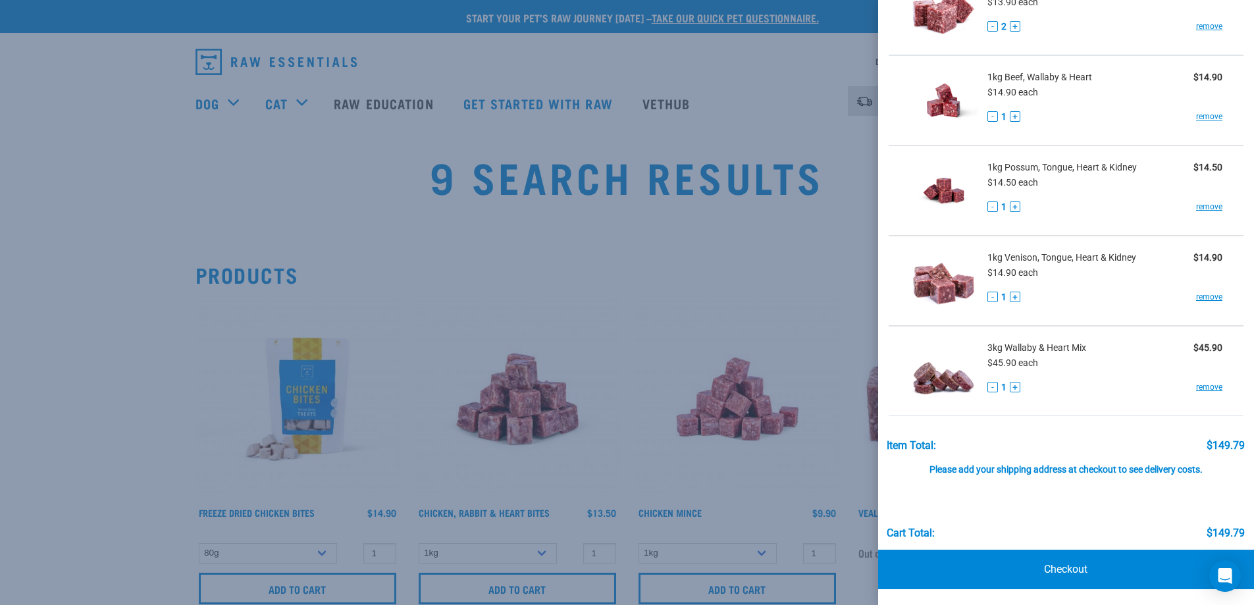
click at [677, 245] on div at bounding box center [627, 302] width 1254 height 605
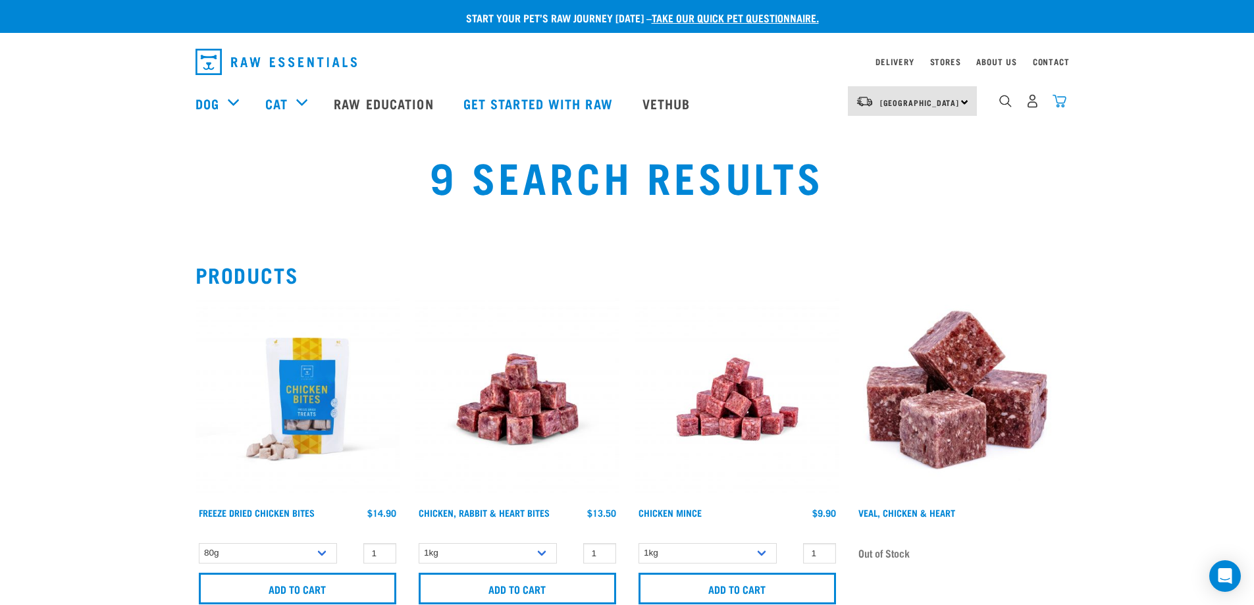
click at [1061, 106] on img "dropdown navigation" at bounding box center [1059, 101] width 14 height 14
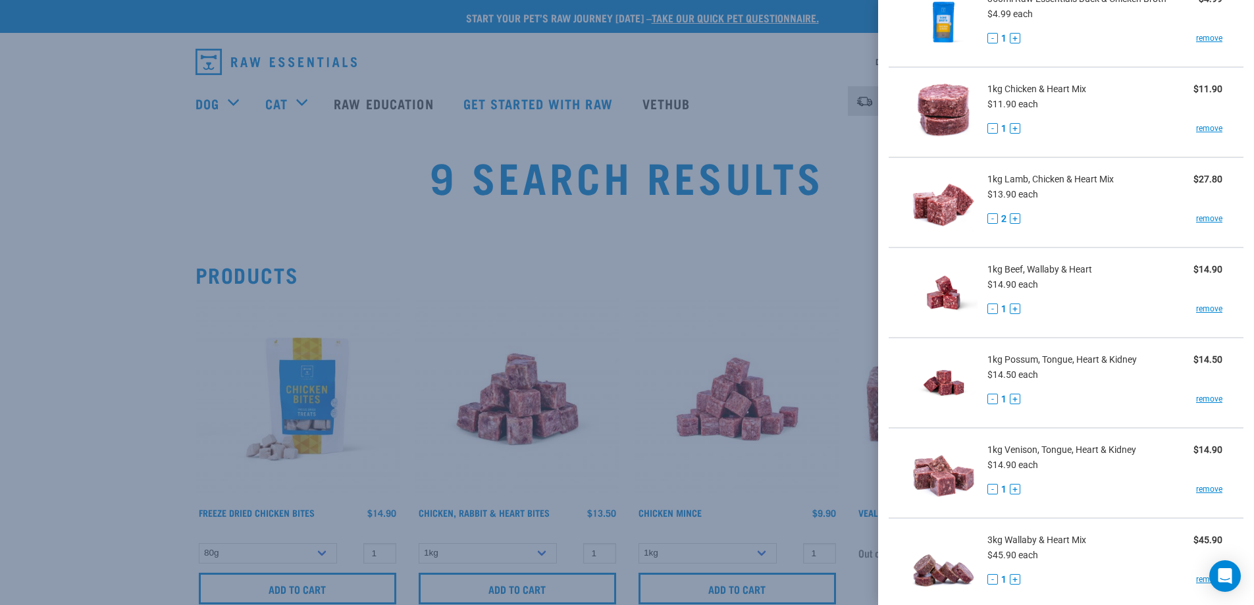
scroll to position [197, 0]
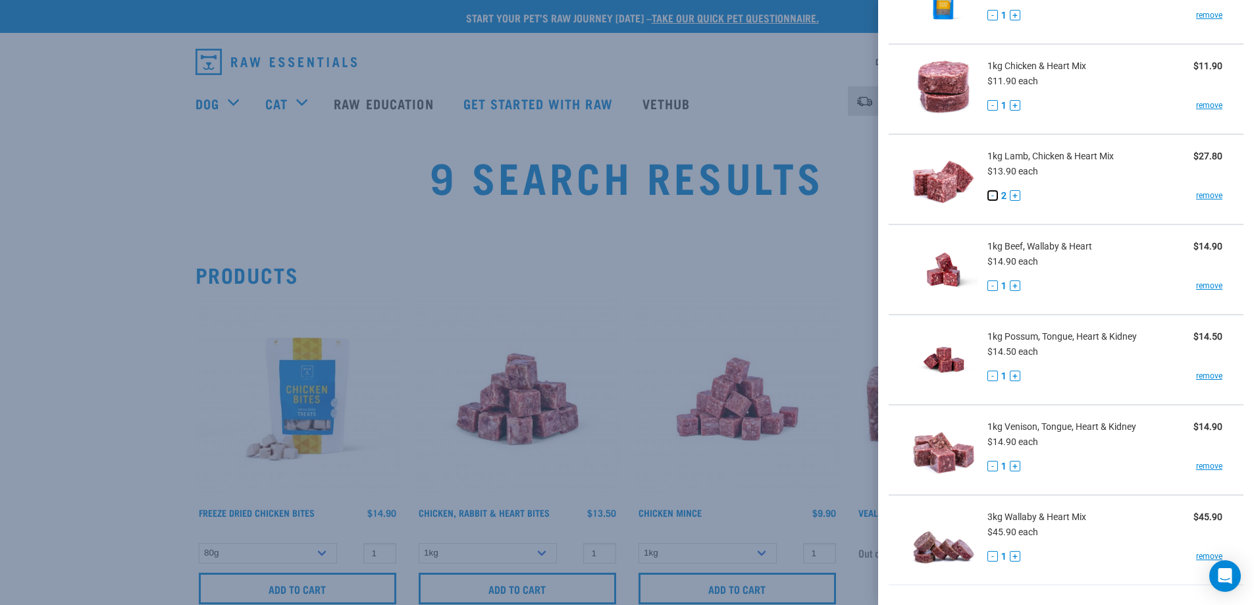
click at [991, 195] on button "-" at bounding box center [992, 195] width 11 height 11
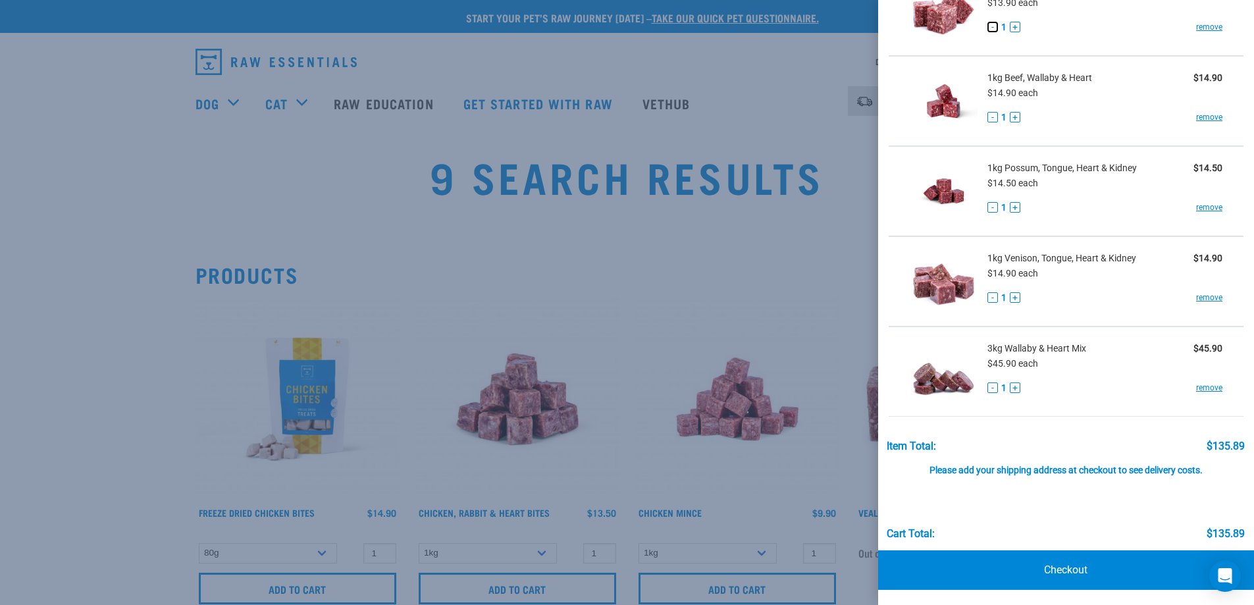
scroll to position [367, 0]
click at [1062, 564] on link "Checkout" at bounding box center [1066, 569] width 376 height 39
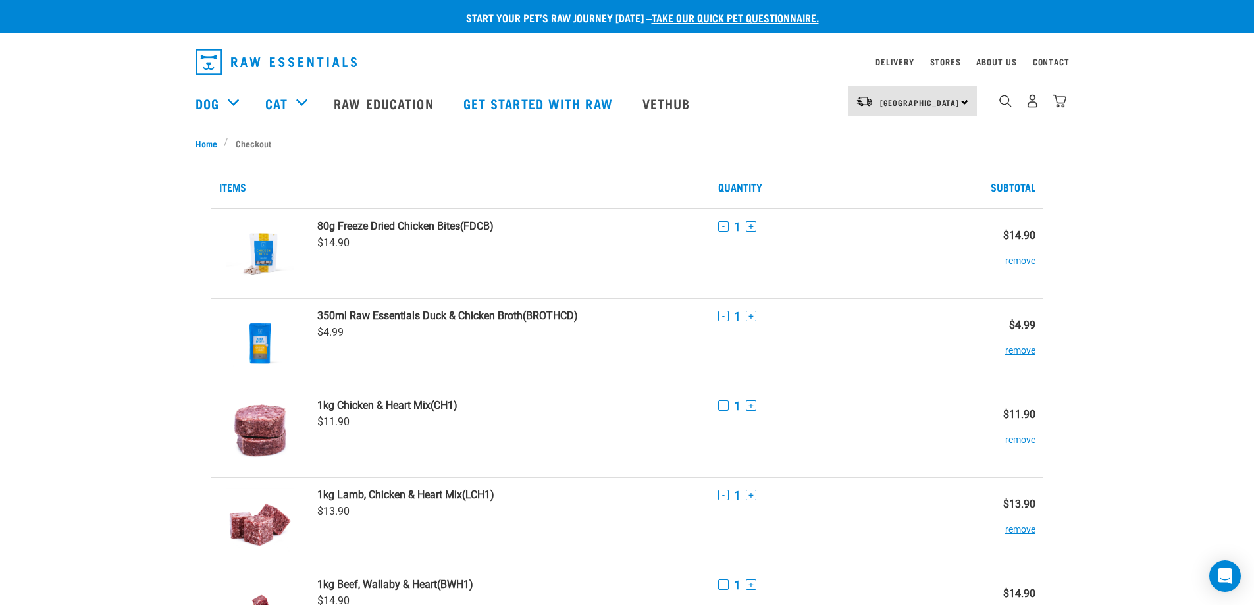
click at [998, 105] on div "dropdown navigation" at bounding box center [1005, 101] width 14 height 14
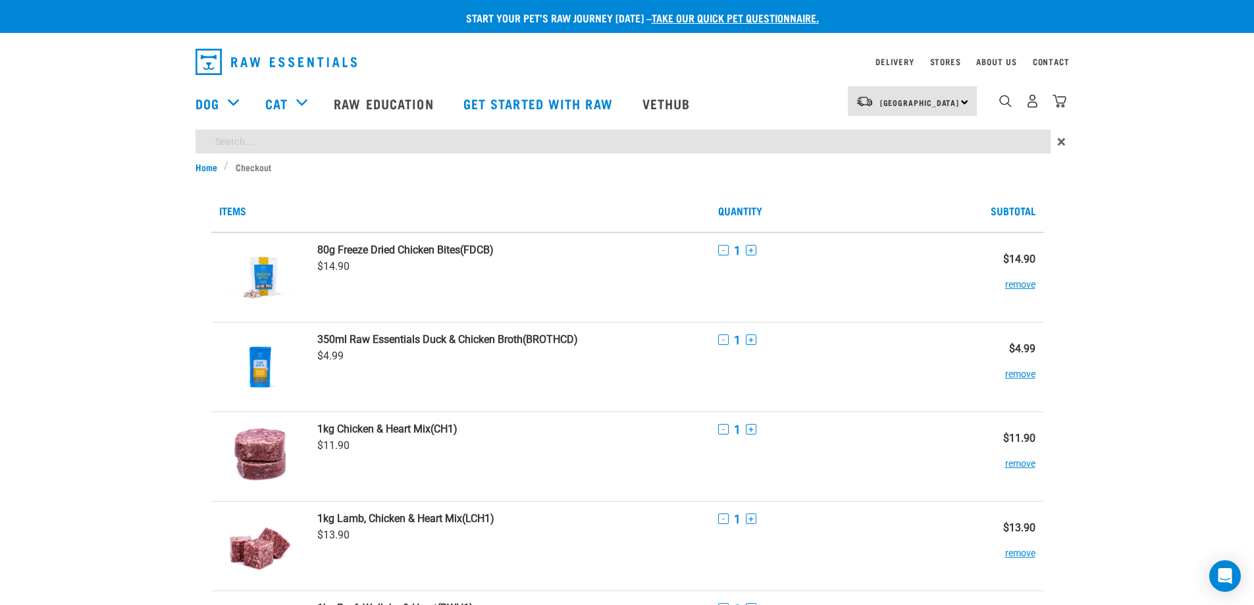
drag, startPoint x: 762, startPoint y: 135, endPoint x: 775, endPoint y: 133, distance: 13.3
click at [762, 135] on input "search" at bounding box center [622, 142] width 855 height 24
type input "green tripe"
